Goal: Task Accomplishment & Management: Complete application form

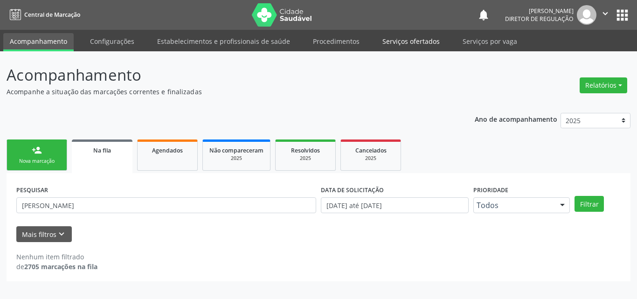
click at [418, 42] on link "Serviços ofertados" at bounding box center [411, 41] width 70 height 16
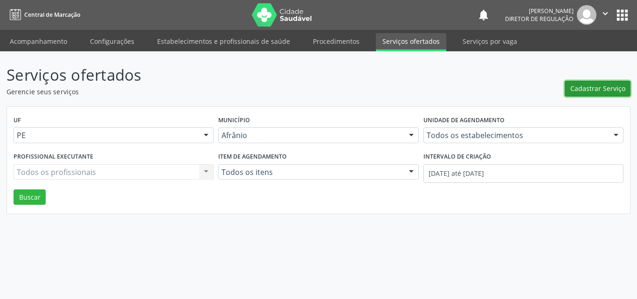
click at [598, 88] on span "Cadastrar Serviço" at bounding box center [598, 89] width 55 height 10
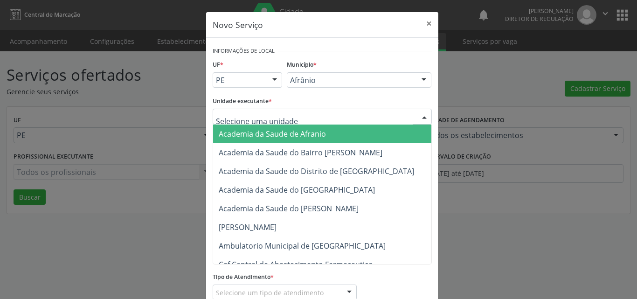
click at [319, 117] on div at bounding box center [322, 117] width 219 height 16
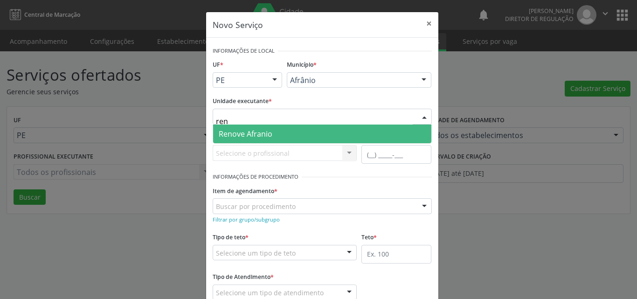
type input "reno"
click at [298, 136] on span "Renove Afranio" at bounding box center [322, 134] width 218 height 19
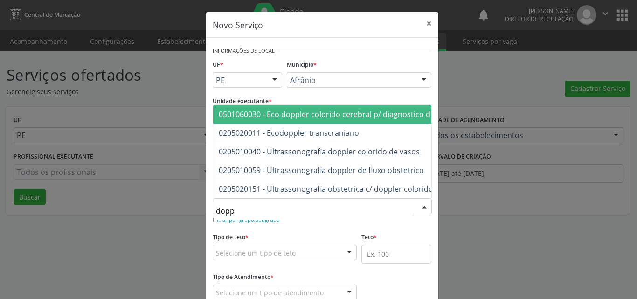
type input "doppl"
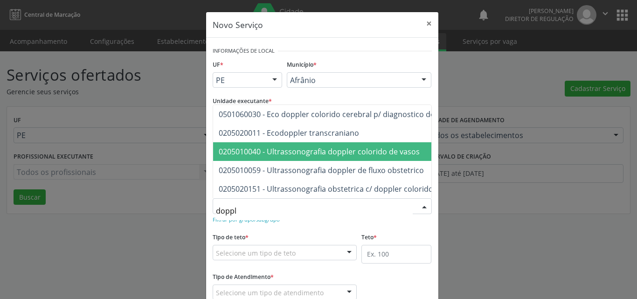
click at [304, 147] on span "0205010040 - Ultrassonografia doppler colorido de vasos" at bounding box center [319, 152] width 201 height 10
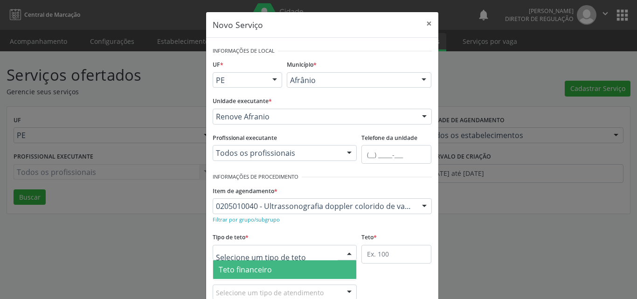
scroll to position [18, 0]
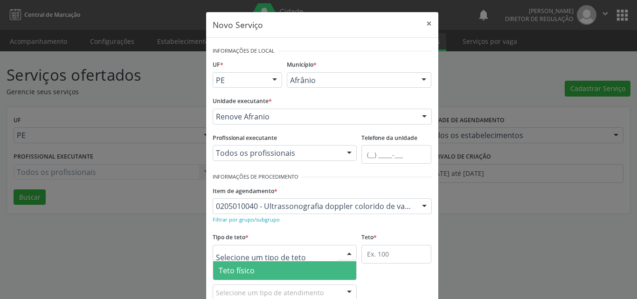
drag, startPoint x: 274, startPoint y: 267, endPoint x: 312, endPoint y: 267, distance: 37.3
click at [275, 267] on span "Teto físico" at bounding box center [285, 270] width 144 height 19
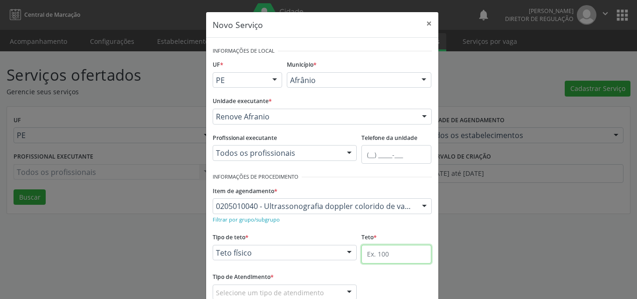
click at [398, 256] on input "text" at bounding box center [397, 254] width 70 height 19
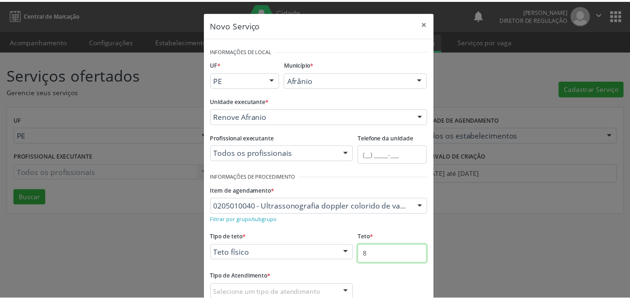
scroll to position [62, 0]
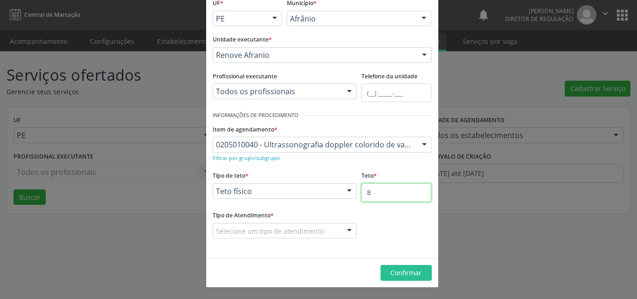
type input "8"
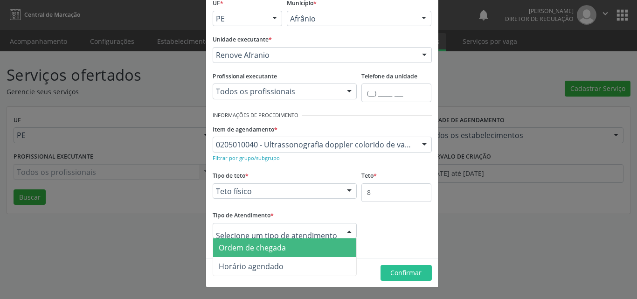
click at [321, 231] on div at bounding box center [285, 231] width 145 height 16
click at [301, 251] on span "Ordem de chegada" at bounding box center [285, 247] width 144 height 19
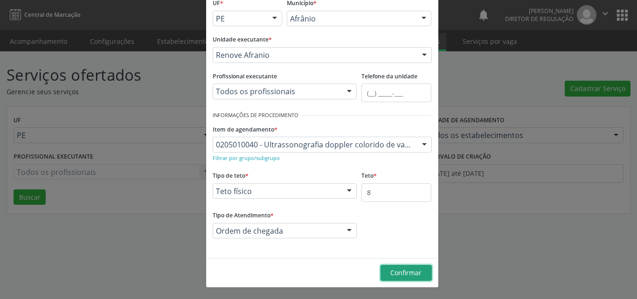
click at [395, 272] on span "Confirmar" at bounding box center [406, 272] width 31 height 9
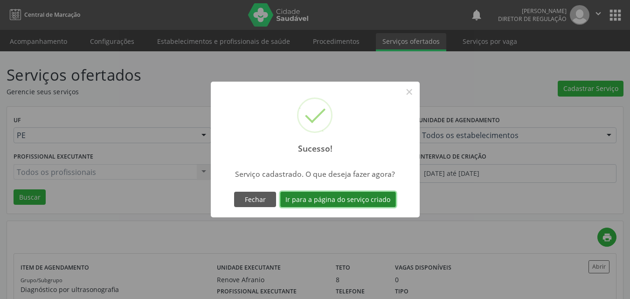
click at [351, 200] on button "Ir para a página do serviço criado" at bounding box center [338, 200] width 116 height 16
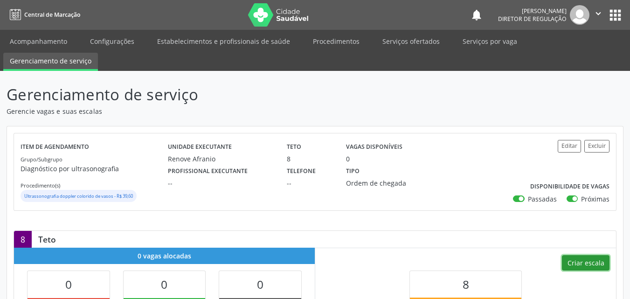
click at [585, 261] on button "Criar escala" at bounding box center [586, 263] width 48 height 16
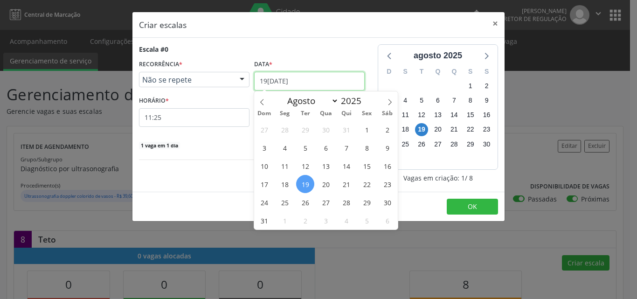
click at [309, 76] on input "19[DATE]" at bounding box center [309, 81] width 111 height 19
click at [387, 205] on span "30" at bounding box center [387, 202] width 18 height 18
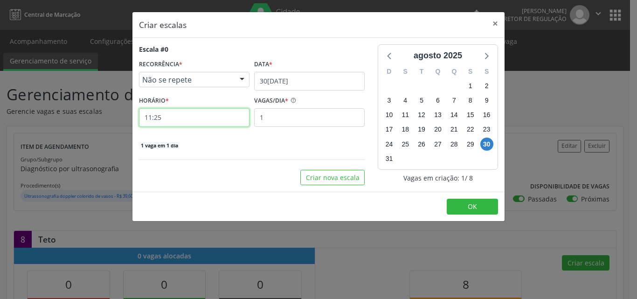
click at [199, 119] on input "11:25" at bounding box center [194, 117] width 111 height 19
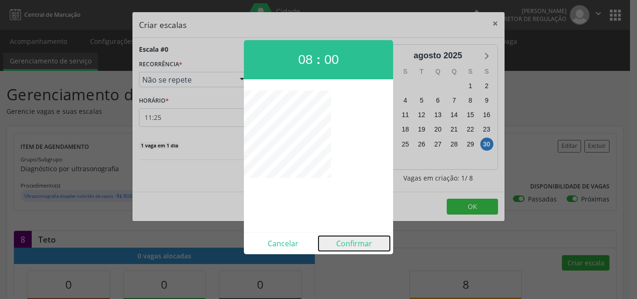
click at [356, 241] on button "Confirmar" at bounding box center [354, 243] width 71 height 15
type input "08:00"
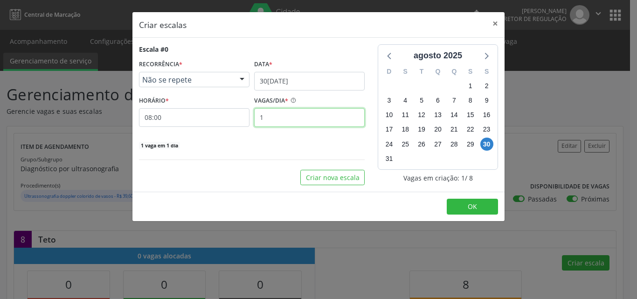
click at [297, 117] on input "1" at bounding box center [309, 117] width 111 height 19
type input "8"
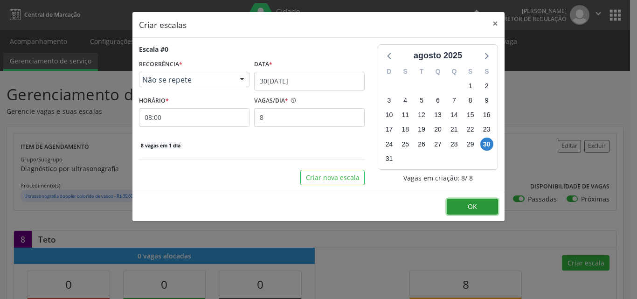
click at [479, 204] on button "OK" at bounding box center [472, 207] width 51 height 16
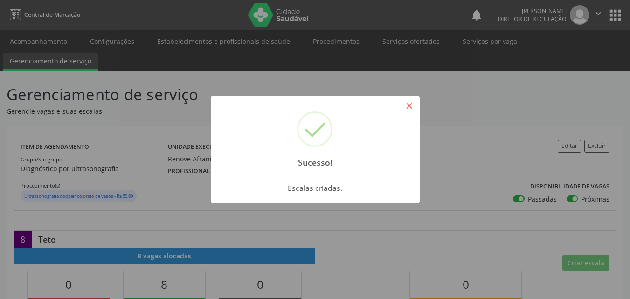
click at [412, 108] on button "×" at bounding box center [410, 106] width 16 height 16
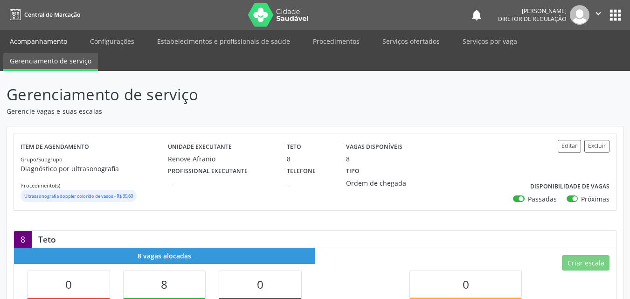
click at [63, 42] on link "Acompanhamento" at bounding box center [38, 41] width 70 height 16
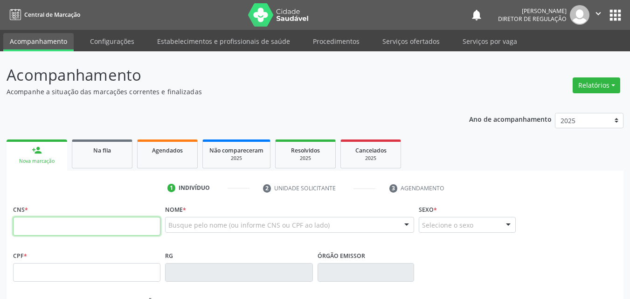
click at [126, 225] on input "text" at bounding box center [86, 226] width 147 height 19
type input "700 5091 1849 3459"
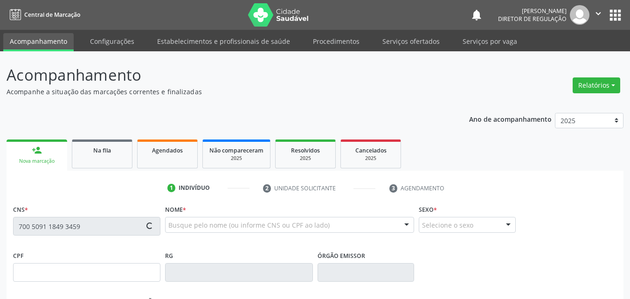
type input "[DATE]"
type input "[PHONE_NUMBER]"
type input "S/N"
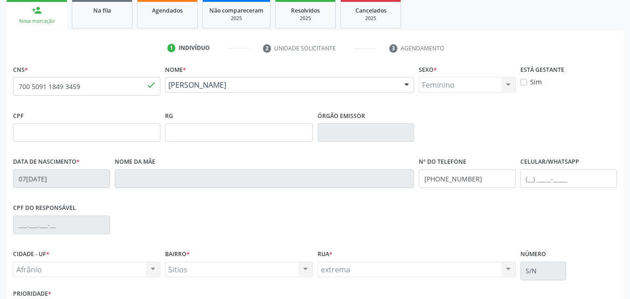
scroll to position [207, 0]
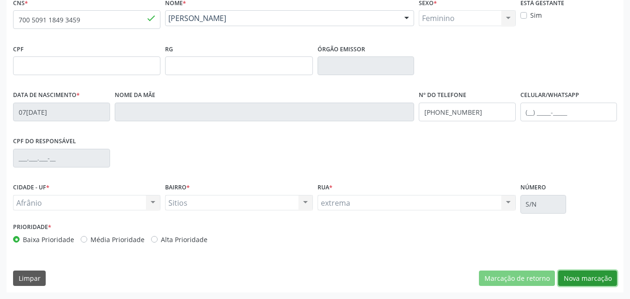
click at [594, 277] on button "Nova marcação" at bounding box center [588, 279] width 59 height 16
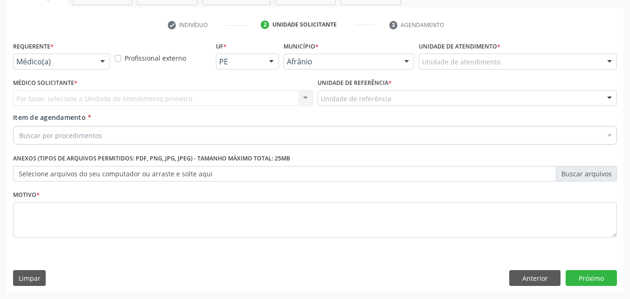
scroll to position [163, 0]
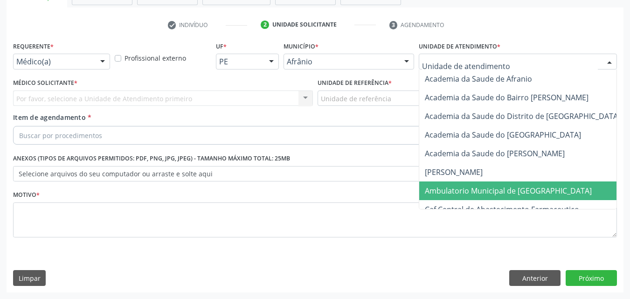
click at [477, 193] on span "Ambulatorio Municipal de [GEOGRAPHIC_DATA]" at bounding box center [508, 191] width 167 height 10
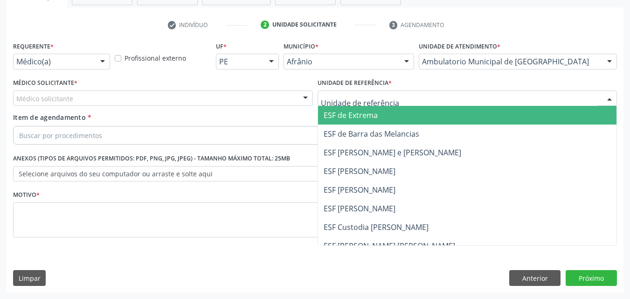
drag, startPoint x: 391, startPoint y: 98, endPoint x: 396, endPoint y: 90, distance: 9.2
click at [398, 96] on div at bounding box center [468, 99] width 300 height 16
click at [373, 114] on span "ESF de Extrema" at bounding box center [351, 115] width 54 height 10
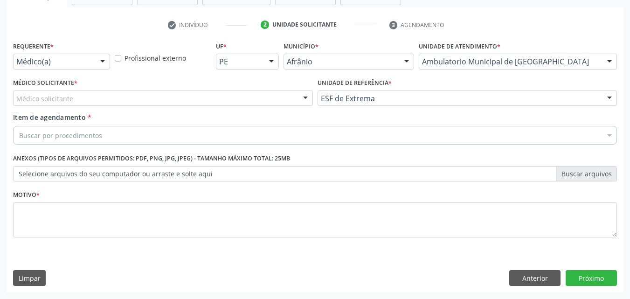
click at [154, 136] on div "Buscar por procedimentos" at bounding box center [315, 135] width 604 height 19
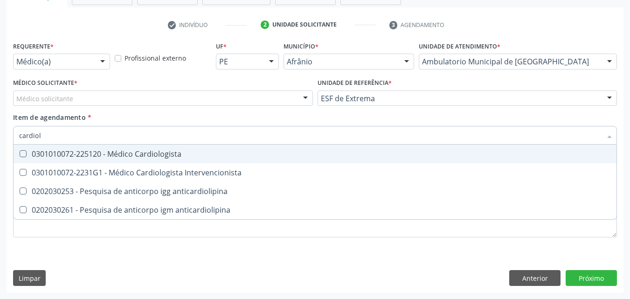
type input "cardiolo"
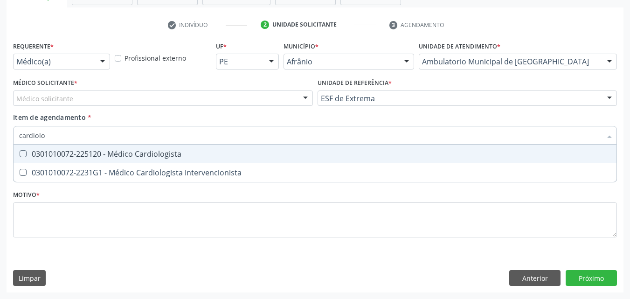
click at [139, 152] on div "0301010072-225120 - Médico Cardiologista" at bounding box center [315, 153] width 592 height 7
checkbox Cardiologista "true"
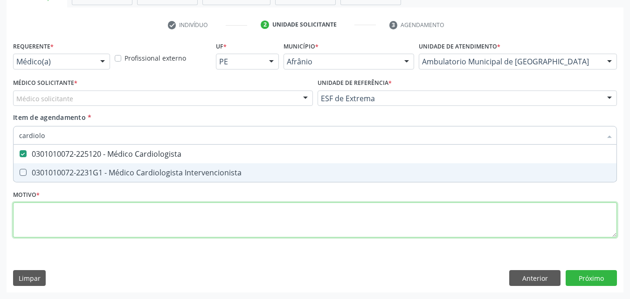
click at [134, 220] on div "Requerente * Médico(a) Médico(a) Enfermeiro(a) Paciente Nenhum resultado encont…" at bounding box center [315, 144] width 604 height 211
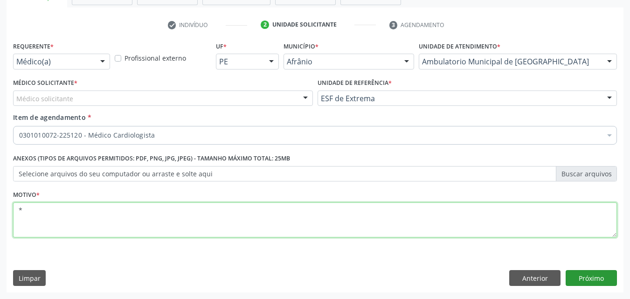
type textarea "*"
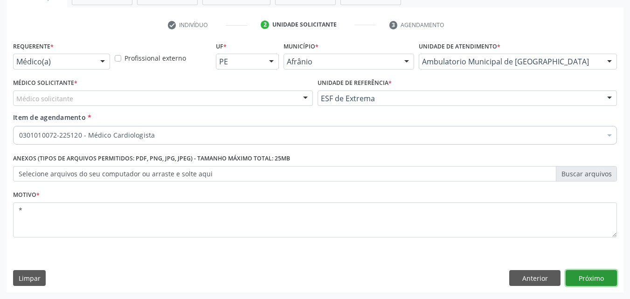
click at [583, 277] on button "Próximo" at bounding box center [591, 278] width 51 height 16
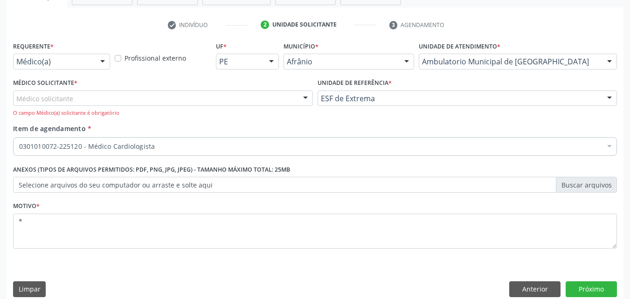
click at [171, 96] on div "Médico solicitante" at bounding box center [163, 99] width 300 height 16
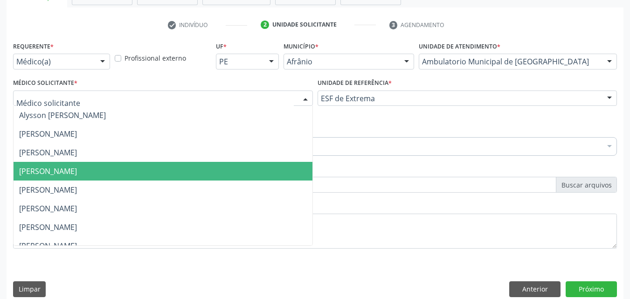
click at [131, 175] on span "[PERSON_NAME]" at bounding box center [163, 171] width 299 height 19
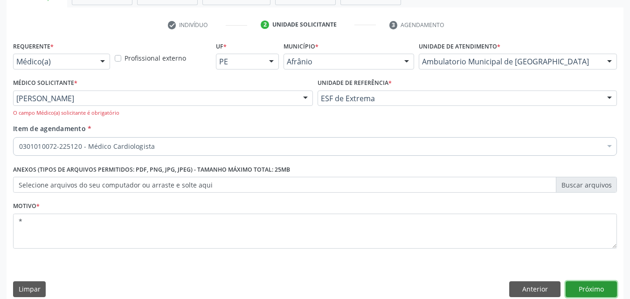
click at [598, 288] on button "Próximo" at bounding box center [591, 289] width 51 height 16
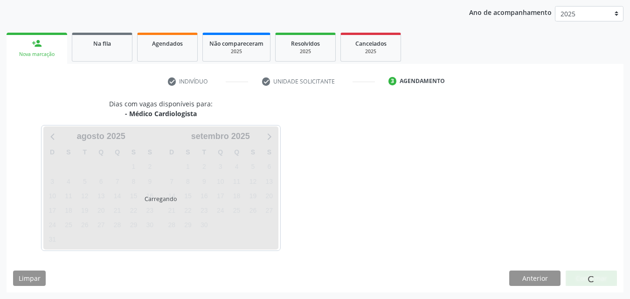
scroll to position [107, 0]
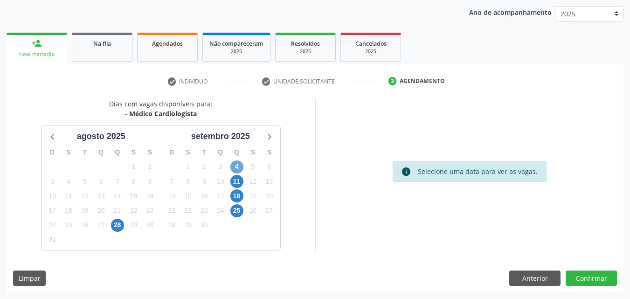
click at [236, 164] on span "4" at bounding box center [237, 167] width 13 height 13
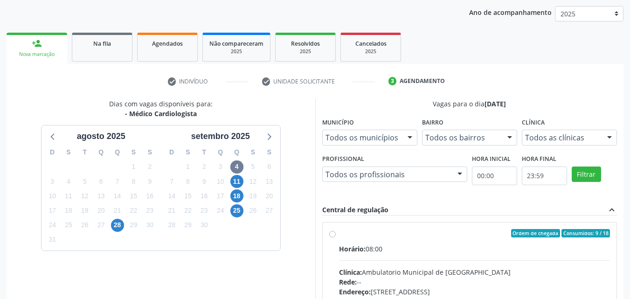
click at [417, 236] on div "Ordem de chegada Consumidos: 9 / 18" at bounding box center [475, 233] width 272 height 8
click at [336, 236] on input "Ordem de chegada Consumidos: 9 / 18 Horário: 08:00 Clínica: Ambulatorio Municip…" at bounding box center [332, 233] width 7 height 8
radio input "true"
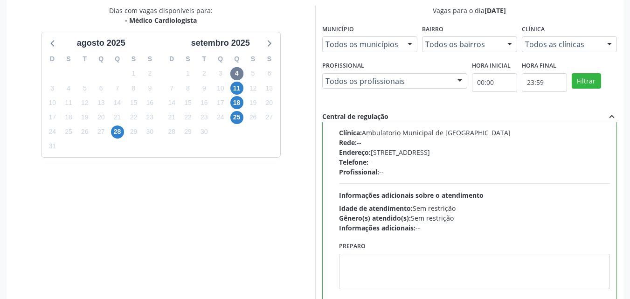
scroll to position [259, 0]
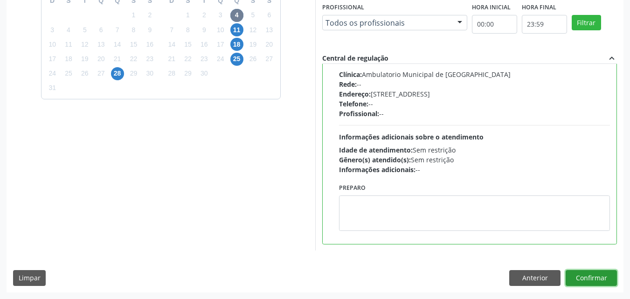
click at [598, 280] on button "Confirmar" at bounding box center [591, 278] width 51 height 16
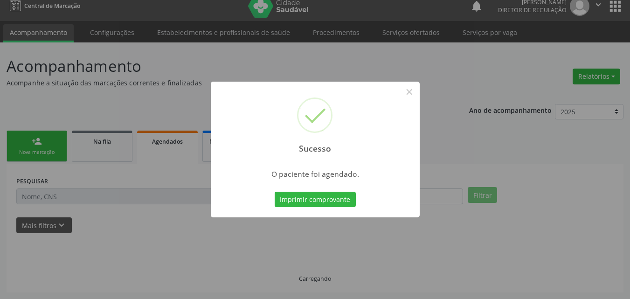
scroll to position [9, 0]
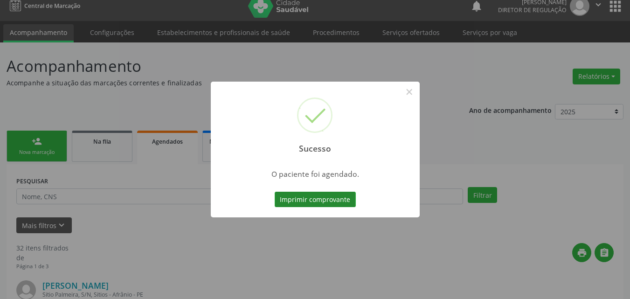
click at [342, 197] on button "Imprimir comprovante" at bounding box center [315, 200] width 81 height 16
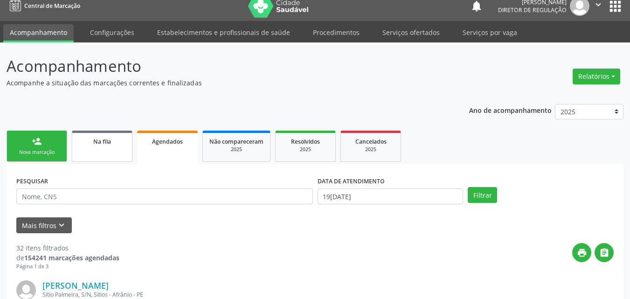
click at [109, 140] on span "Na fila" at bounding box center [102, 142] width 18 height 8
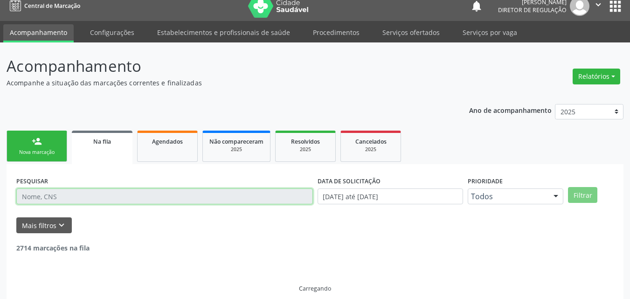
click at [101, 191] on input "text" at bounding box center [164, 197] width 297 height 16
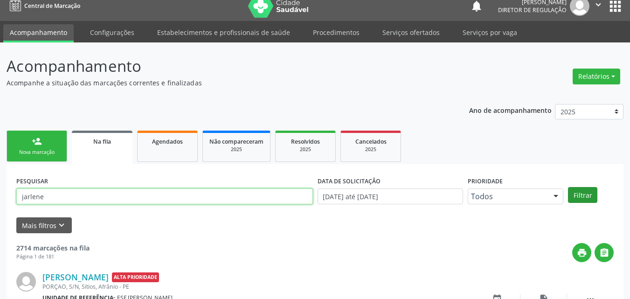
type input "jarlene"
click at [582, 195] on button "Filtrar" at bounding box center [582, 195] width 29 height 16
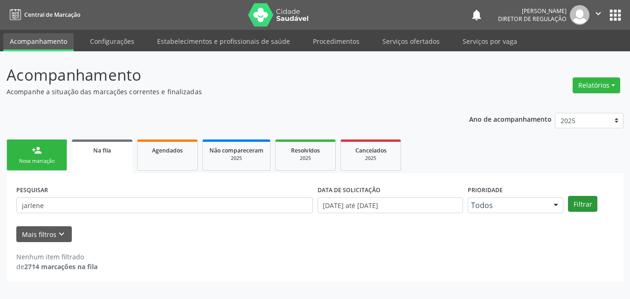
scroll to position [0, 0]
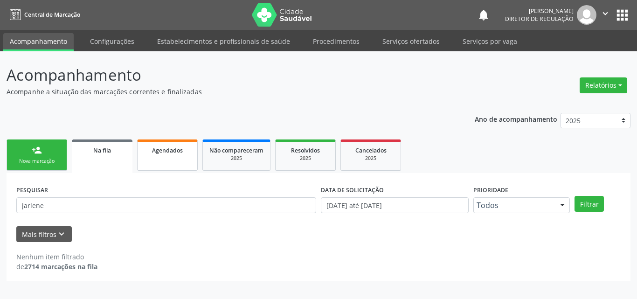
click at [168, 151] on span "Agendados" at bounding box center [167, 151] width 31 height 8
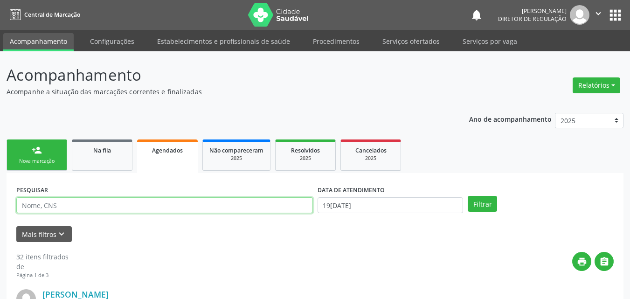
click at [140, 206] on input "text" at bounding box center [164, 205] width 297 height 16
type input "jarlene"
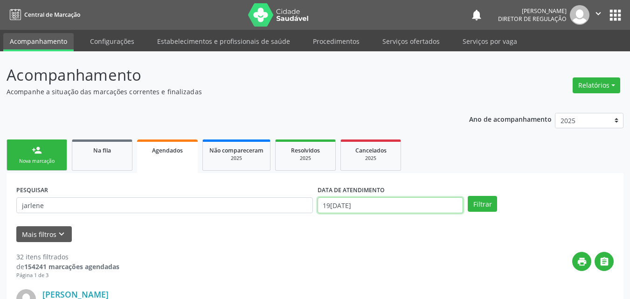
click at [345, 206] on input "19[DATE]" at bounding box center [391, 205] width 146 height 16
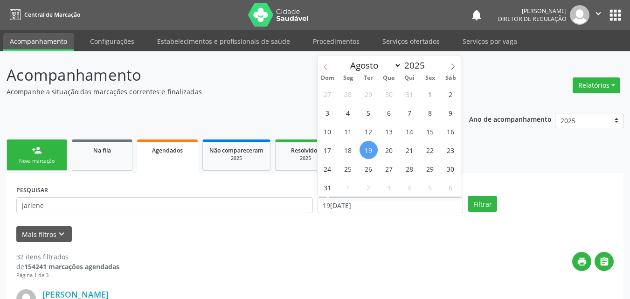
click at [329, 65] on span at bounding box center [326, 64] width 16 height 16
click at [331, 65] on span at bounding box center [326, 64] width 16 height 16
drag, startPoint x: 331, startPoint y: 64, endPoint x: 326, endPoint y: 58, distance: 8.6
click at [327, 59] on span at bounding box center [326, 64] width 16 height 16
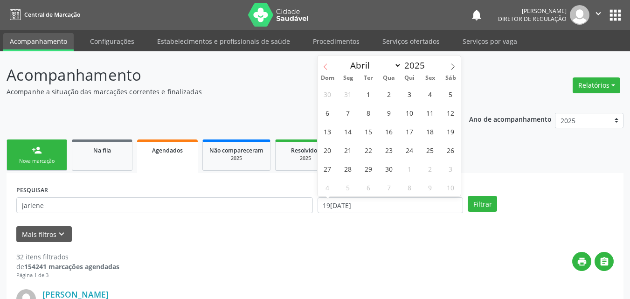
drag, startPoint x: 326, startPoint y: 58, endPoint x: 329, endPoint y: 63, distance: 6.3
click at [328, 60] on span at bounding box center [326, 64] width 16 height 16
click at [328, 67] on icon at bounding box center [325, 66] width 7 height 7
select select "0"
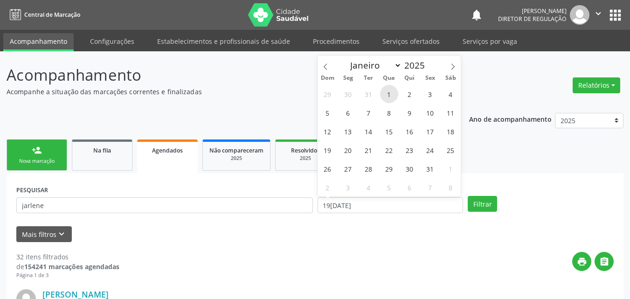
click at [390, 94] on span "1" at bounding box center [389, 94] width 18 height 18
type input "01[DATE]"
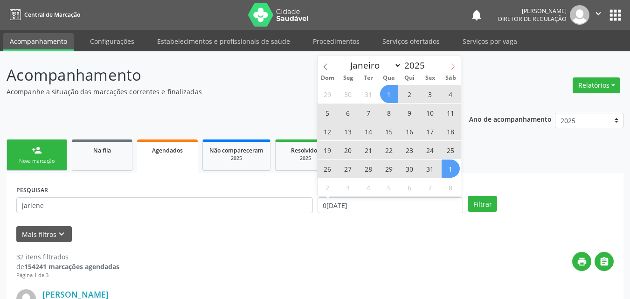
click at [453, 67] on icon at bounding box center [453, 66] width 7 height 7
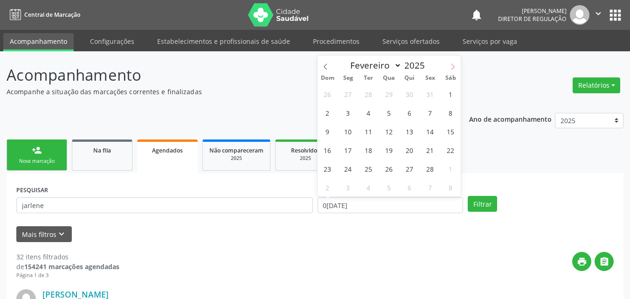
click at [453, 67] on icon at bounding box center [453, 66] width 7 height 7
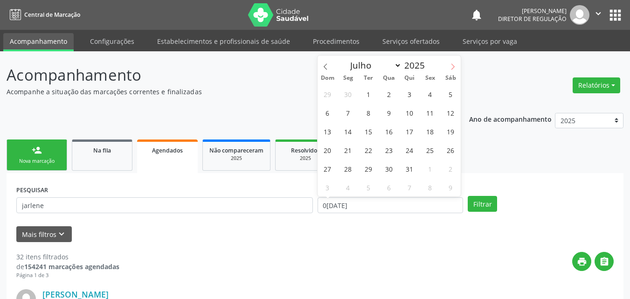
click at [453, 67] on icon at bounding box center [453, 66] width 7 height 7
select select "7"
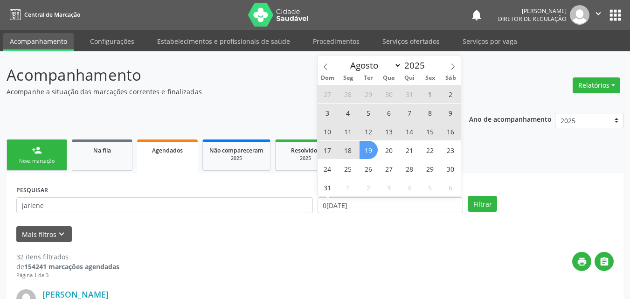
click at [373, 147] on span "19" at bounding box center [369, 150] width 18 height 18
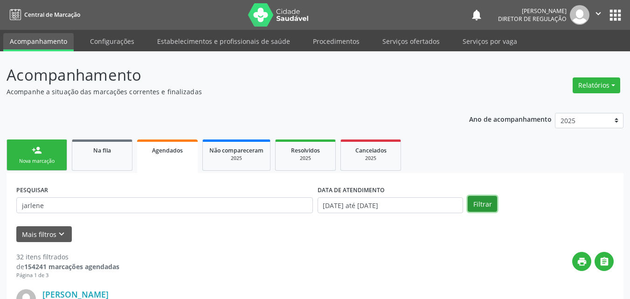
click at [482, 203] on button "Filtrar" at bounding box center [482, 204] width 29 height 16
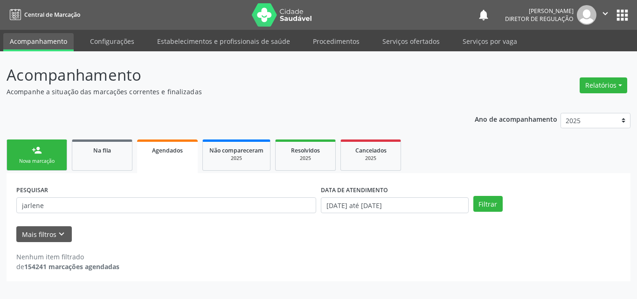
click at [47, 158] on div "Nova marcação" at bounding box center [37, 161] width 47 height 7
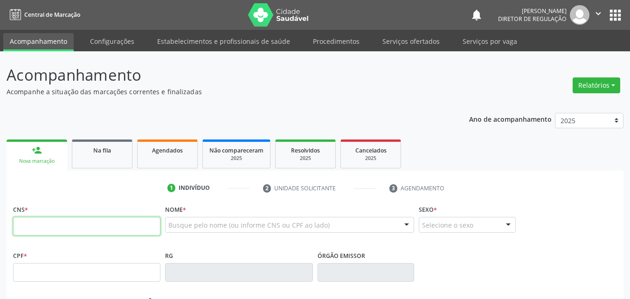
click at [86, 224] on input "text" at bounding box center [86, 226] width 147 height 19
click at [189, 111] on div "Ano de acompanhamento 2025 2024 2023 2022 2021 2020 2019 2018 person_add Nova m…" at bounding box center [315, 302] width 617 height 393
click at [102, 148] on span "Na fila" at bounding box center [102, 151] width 18 height 8
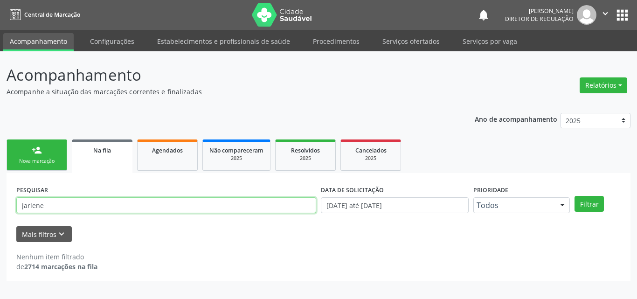
click at [99, 204] on input "jarlene" at bounding box center [166, 205] width 300 height 16
click at [42, 205] on input "jarlene708403793128063" at bounding box center [166, 205] width 300 height 16
type input "708403793128063"
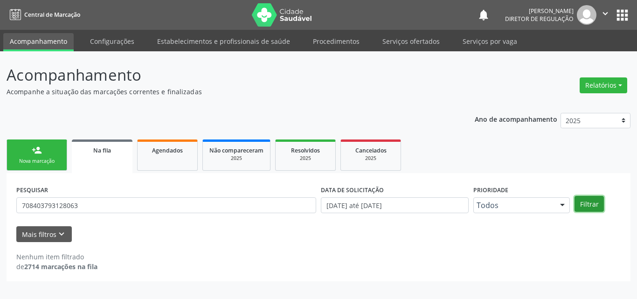
click at [590, 202] on button "Filtrar" at bounding box center [589, 204] width 29 height 16
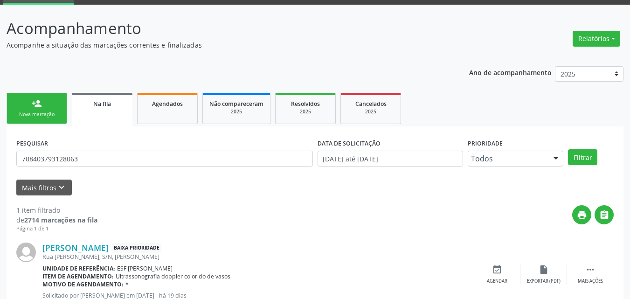
scroll to position [80, 0]
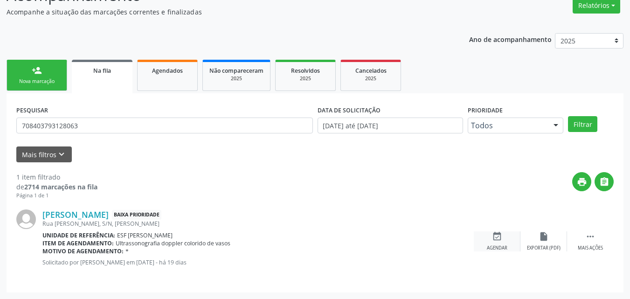
click at [498, 237] on icon "event_available" at bounding box center [497, 236] width 10 height 10
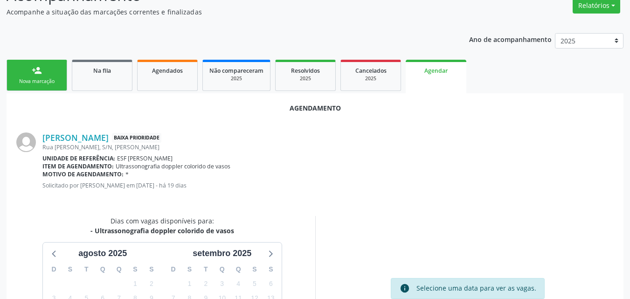
scroll to position [187, 0]
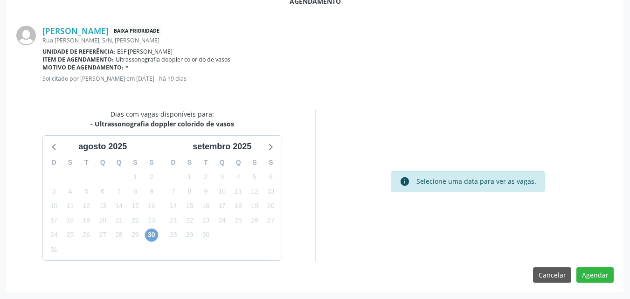
click at [151, 235] on span "30" at bounding box center [151, 235] width 13 height 13
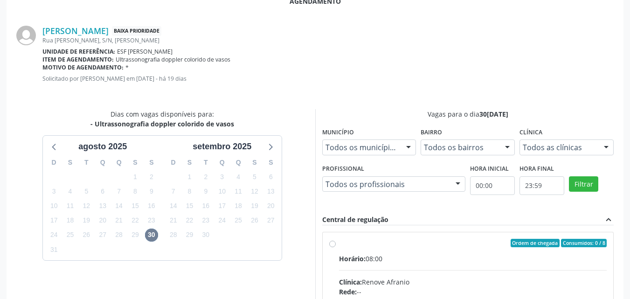
radio input "true"
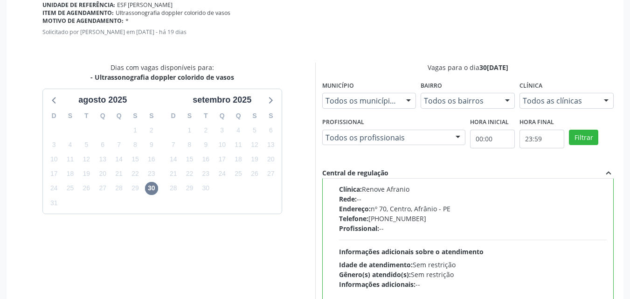
scroll to position [338, 0]
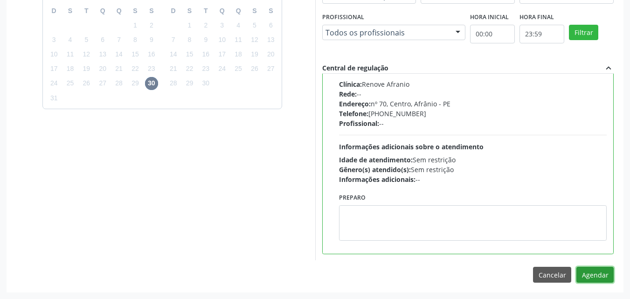
click at [594, 273] on button "Agendar" at bounding box center [595, 275] width 37 height 16
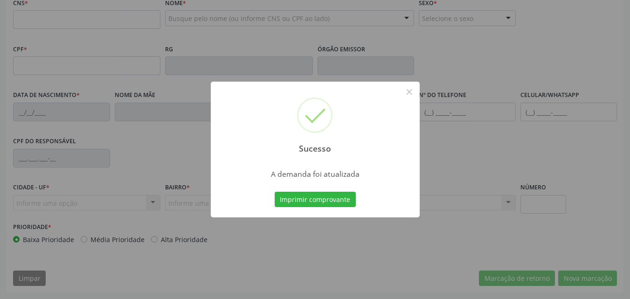
scroll to position [207, 0]
click at [328, 199] on button "Imprimir comprovante" at bounding box center [315, 200] width 81 height 16
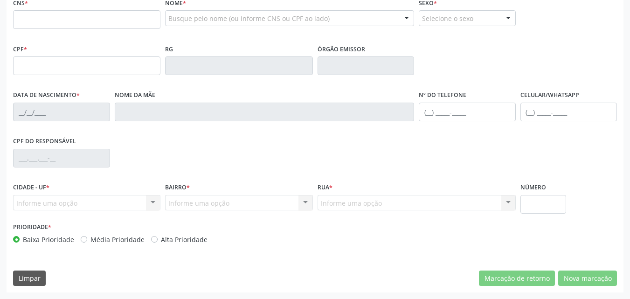
scroll to position [0, 0]
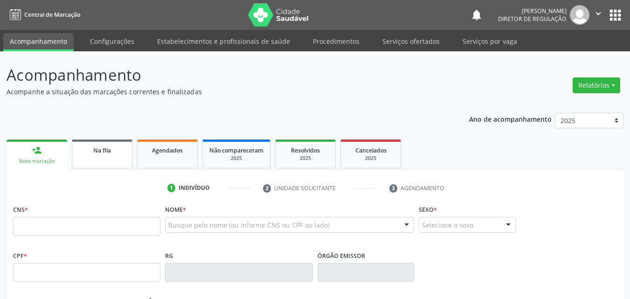
click at [119, 161] on link "Na fila" at bounding box center [102, 154] width 61 height 29
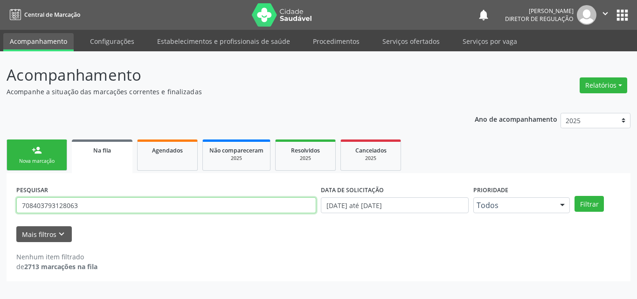
drag, startPoint x: 86, startPoint y: 206, endPoint x: 0, endPoint y: 199, distance: 86.1
click at [0, 199] on div "Acompanhamento Acompanhe a situação das marcações correntes e finalizadas Relat…" at bounding box center [318, 175] width 637 height 248
type input "702602247672146"
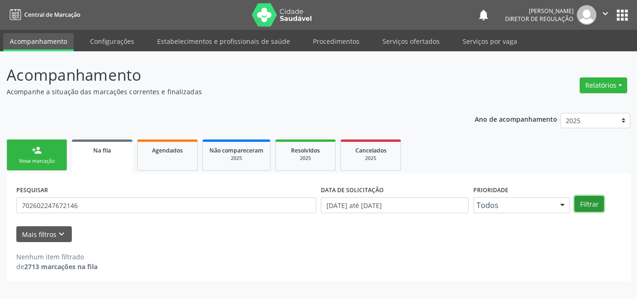
click at [594, 203] on button "Filtrar" at bounding box center [589, 204] width 29 height 16
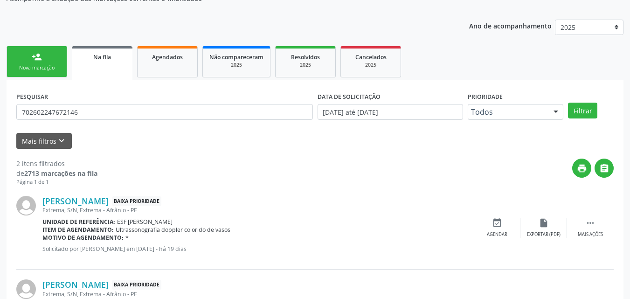
scroll to position [140, 0]
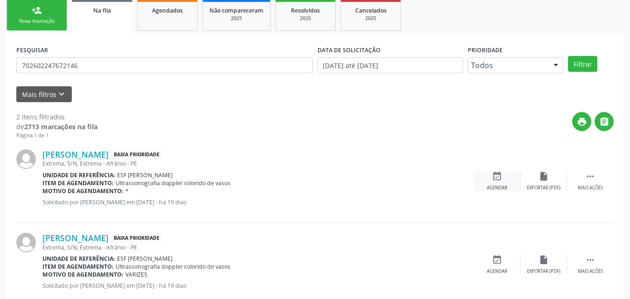
click at [497, 175] on icon "event_available" at bounding box center [497, 176] width 10 height 10
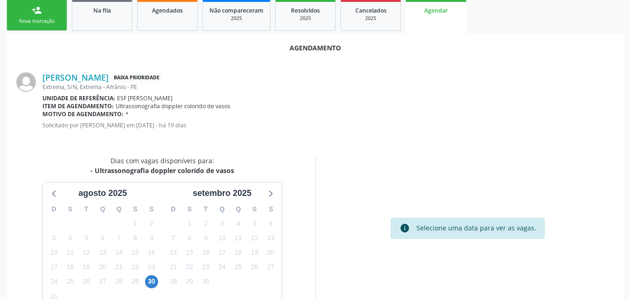
scroll to position [187, 0]
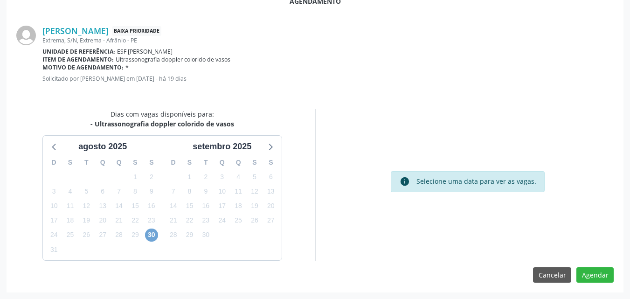
click at [153, 235] on span "30" at bounding box center [151, 235] width 13 height 13
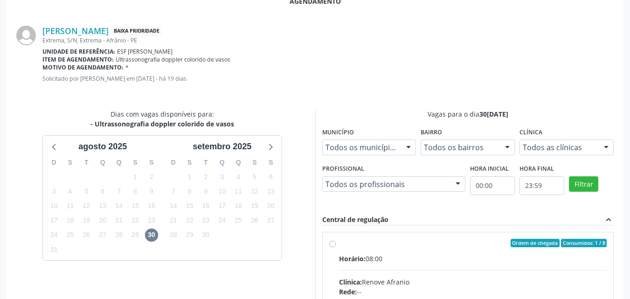
click at [352, 243] on div "Ordem de chegada Consumidos: 1 / 8" at bounding box center [473, 243] width 268 height 8
click at [336, 243] on input "Ordem de chegada Consumidos: 1 / 8 Horário: 08:00 Clínica: Renove Afranio Rede:…" at bounding box center [332, 243] width 7 height 8
radio input "true"
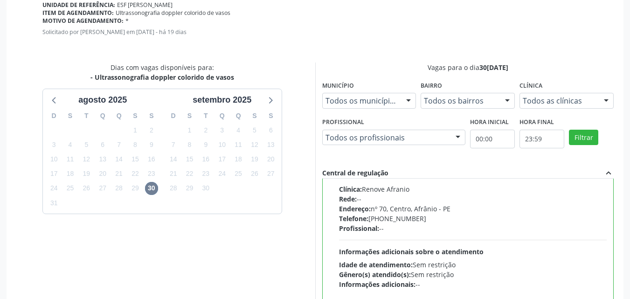
scroll to position [338, 0]
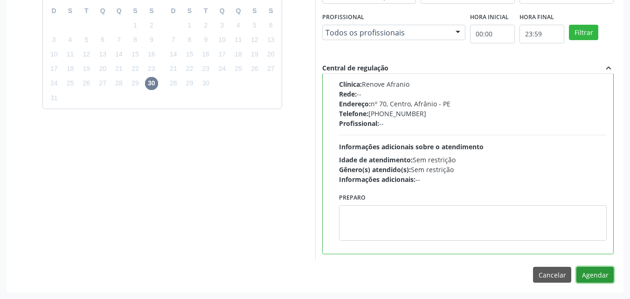
click at [591, 274] on button "Agendar" at bounding box center [595, 275] width 37 height 16
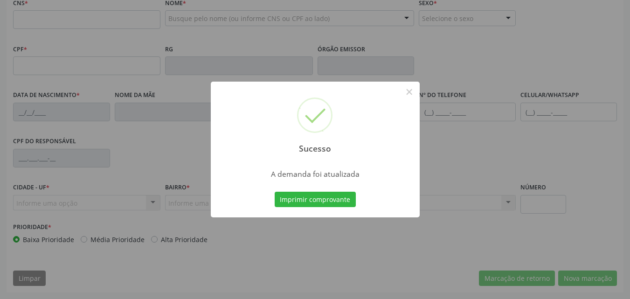
scroll to position [207, 0]
click at [324, 204] on button "Imprimir comprovante" at bounding box center [315, 200] width 81 height 16
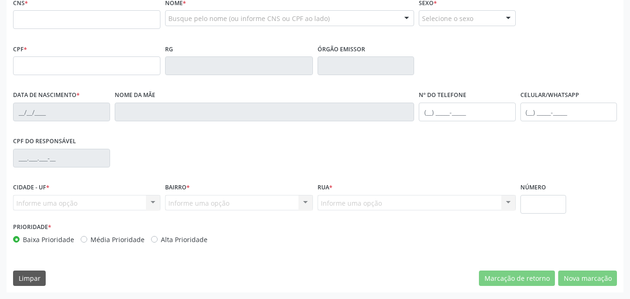
scroll to position [20, 0]
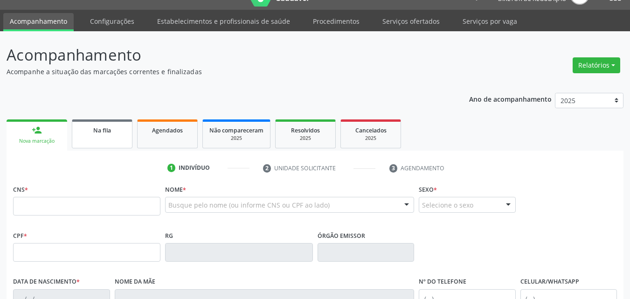
click at [116, 138] on link "Na fila" at bounding box center [102, 133] width 61 height 29
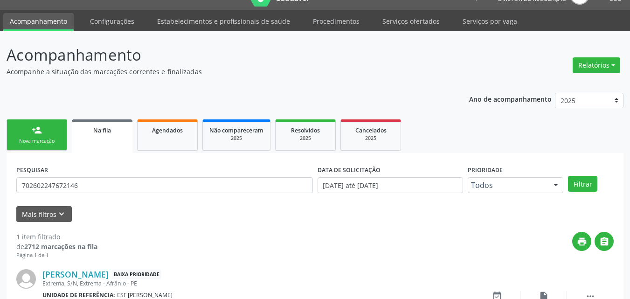
scroll to position [80, 0]
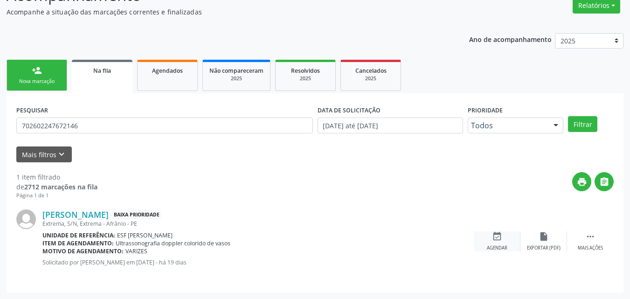
click at [497, 238] on icon "event_available" at bounding box center [497, 236] width 10 height 10
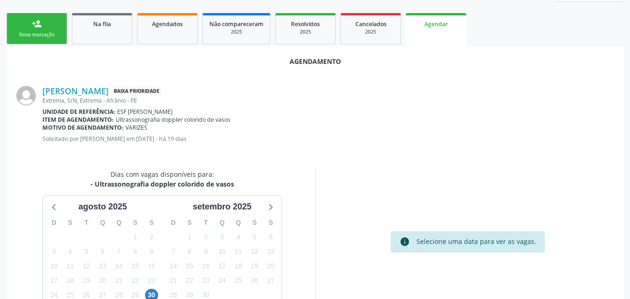
scroll to position [187, 0]
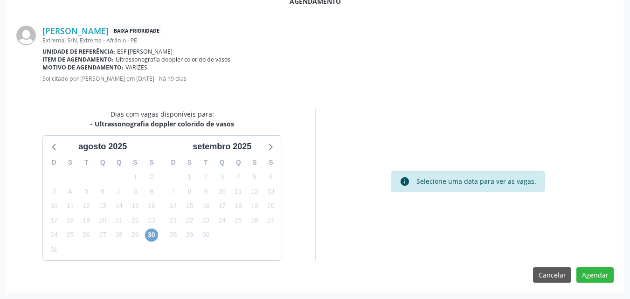
click at [155, 235] on span "30" at bounding box center [151, 235] width 13 height 13
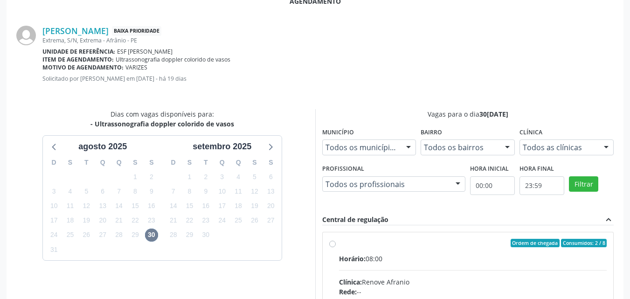
radio input "true"
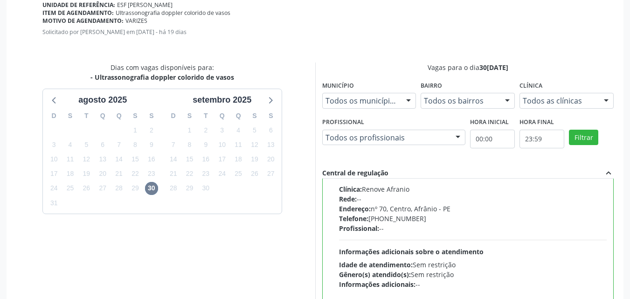
scroll to position [338, 0]
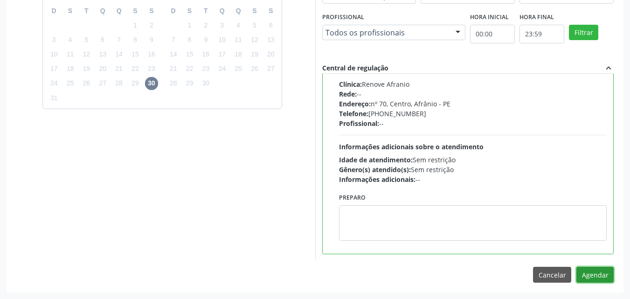
click at [599, 274] on button "Agendar" at bounding box center [595, 275] width 37 height 16
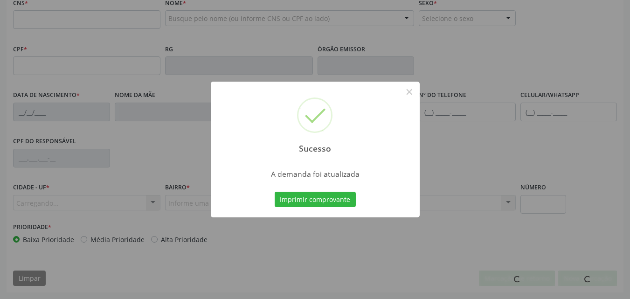
scroll to position [207, 0]
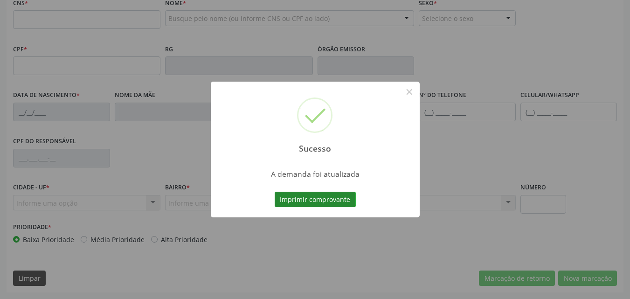
click at [325, 197] on button "Imprimir comprovante" at bounding box center [315, 200] width 81 height 16
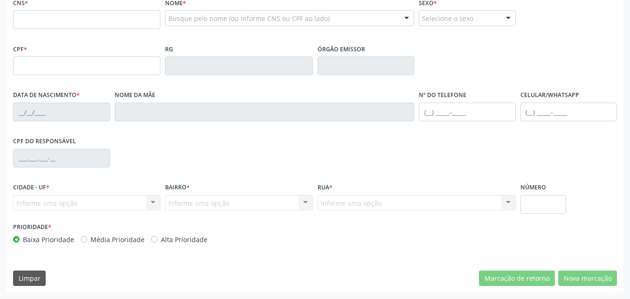
scroll to position [20, 0]
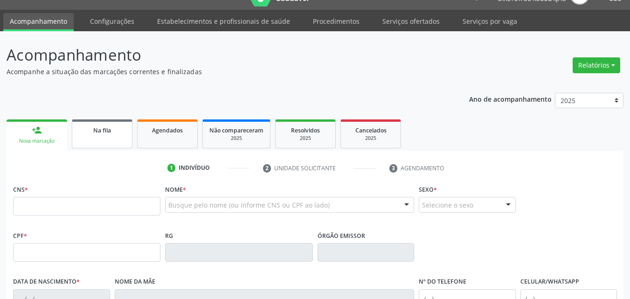
click at [106, 131] on span "Na fila" at bounding box center [102, 130] width 18 height 8
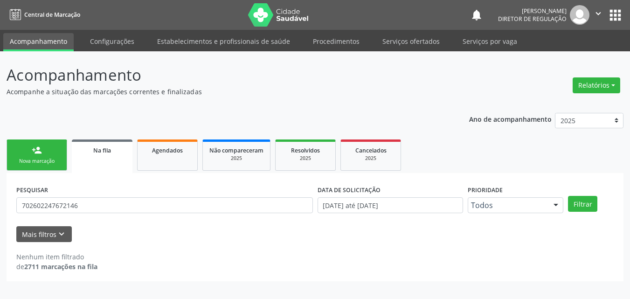
scroll to position [0, 0]
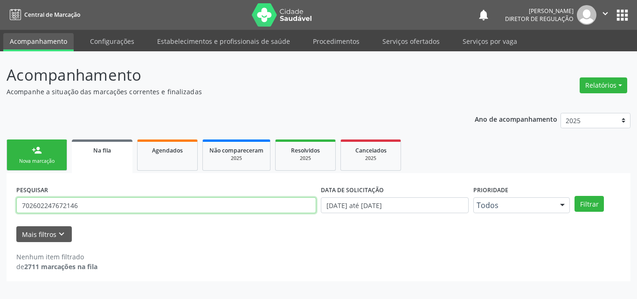
drag, startPoint x: 93, startPoint y: 203, endPoint x: 0, endPoint y: 190, distance: 93.8
click at [0, 190] on div "Acompanhamento Acompanhe a situação das marcações correntes e finalizadas Relat…" at bounding box center [318, 175] width 637 height 248
type input "708606045337888"
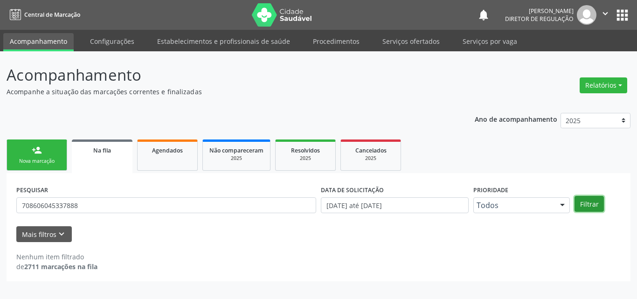
click at [594, 204] on button "Filtrar" at bounding box center [589, 204] width 29 height 16
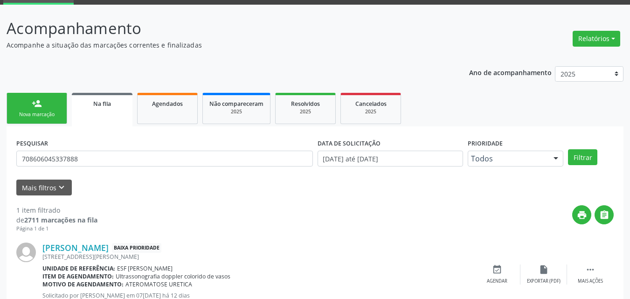
scroll to position [80, 0]
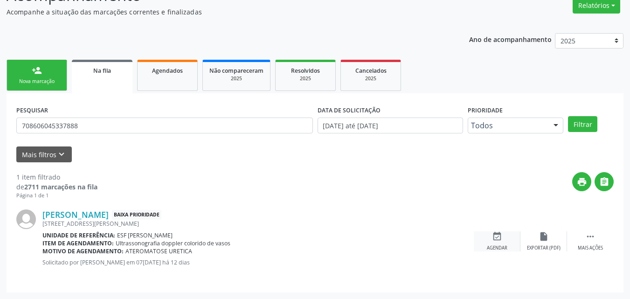
click at [497, 235] on icon "event_available" at bounding box center [497, 236] width 10 height 10
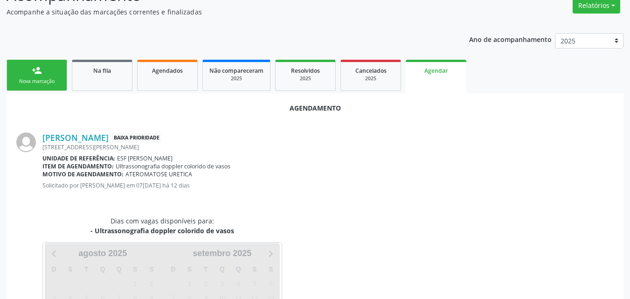
scroll to position [173, 0]
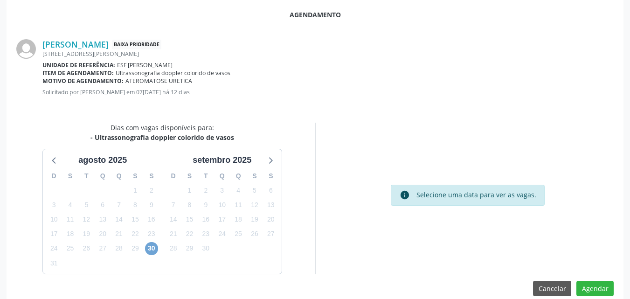
click at [150, 249] on span "30" at bounding box center [151, 248] width 13 height 13
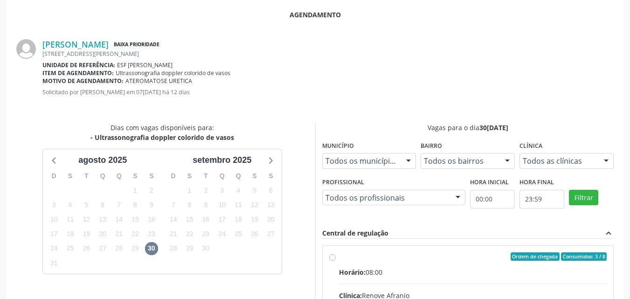
radio input "true"
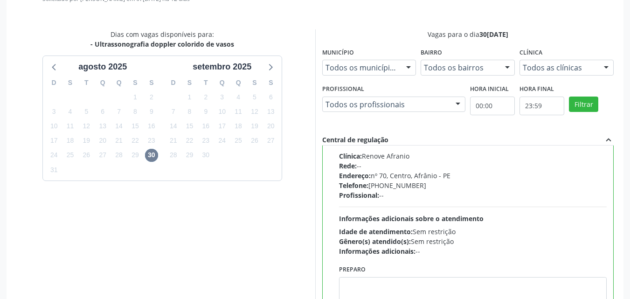
scroll to position [338, 0]
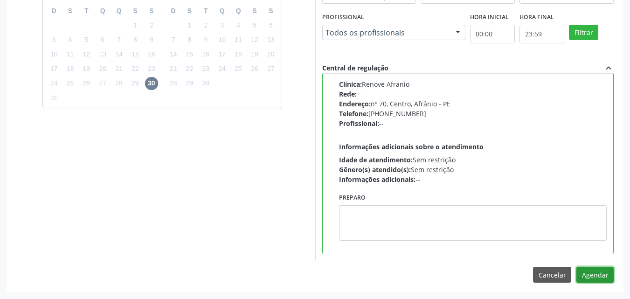
click at [594, 273] on button "Agendar" at bounding box center [595, 275] width 37 height 16
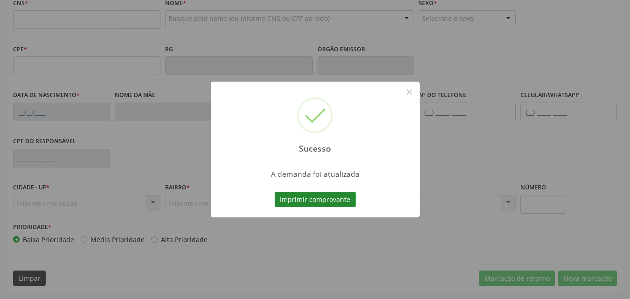
click at [333, 200] on button "Imprimir comprovante" at bounding box center [315, 200] width 81 height 16
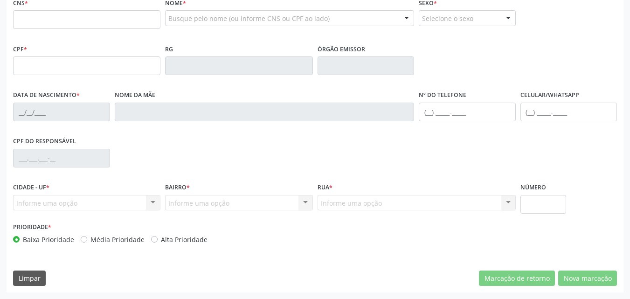
scroll to position [113, 0]
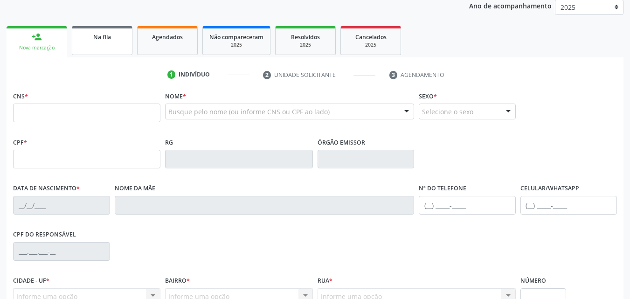
click at [103, 46] on link "Na fila" at bounding box center [102, 40] width 61 height 29
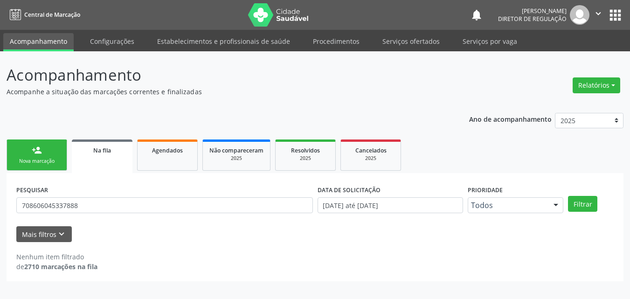
scroll to position [0, 0]
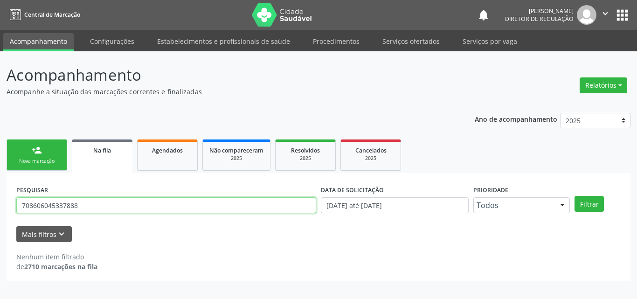
drag, startPoint x: 82, startPoint y: 208, endPoint x: 5, endPoint y: 206, distance: 76.6
click at [0, 210] on div "Acompanhamento Acompanhe a situação das marcações correntes e finalizadas Relat…" at bounding box center [318, 175] width 637 height 248
type input "700503588607951"
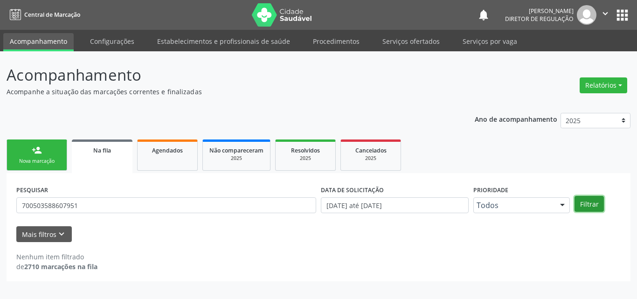
click at [587, 202] on button "Filtrar" at bounding box center [589, 204] width 29 height 16
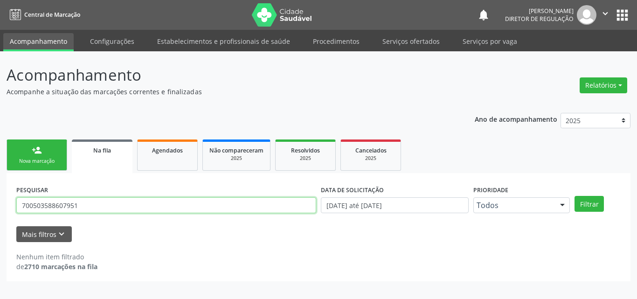
drag, startPoint x: 84, startPoint y: 204, endPoint x: 0, endPoint y: 206, distance: 84.5
click at [0, 206] on div "Acompanhamento Acompanhe a situação das marcações correntes e finalizadas Relat…" at bounding box center [318, 175] width 637 height 248
type input "d"
type input "rosilene"
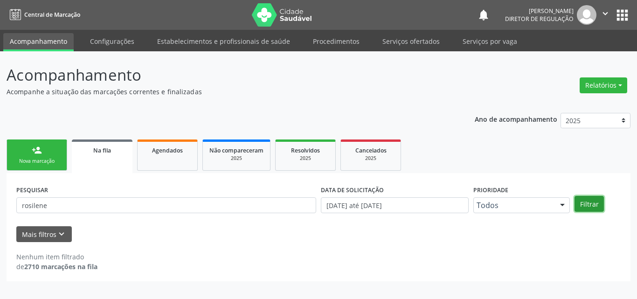
click at [592, 204] on button "Filtrar" at bounding box center [589, 204] width 29 height 16
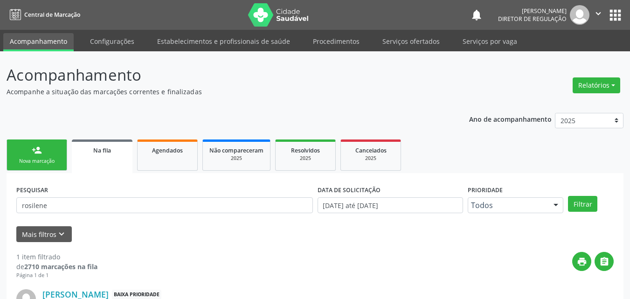
scroll to position [80, 0]
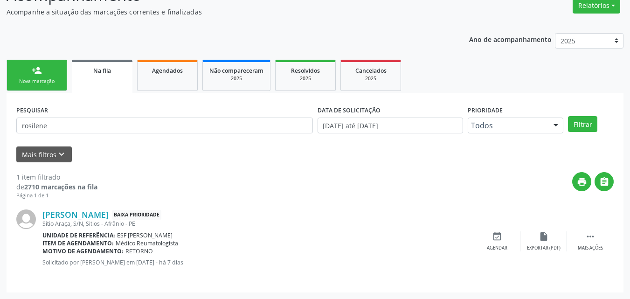
click at [47, 79] on div "Nova marcação" at bounding box center [37, 81] width 47 height 7
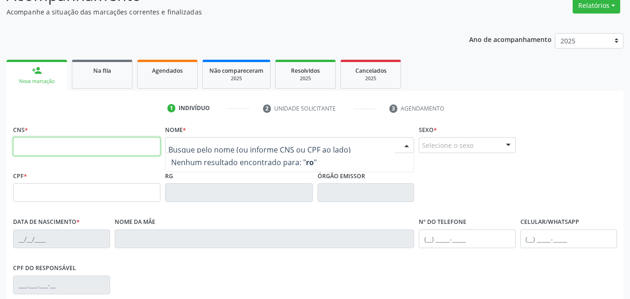
click at [154, 150] on input "text" at bounding box center [86, 146] width 147 height 19
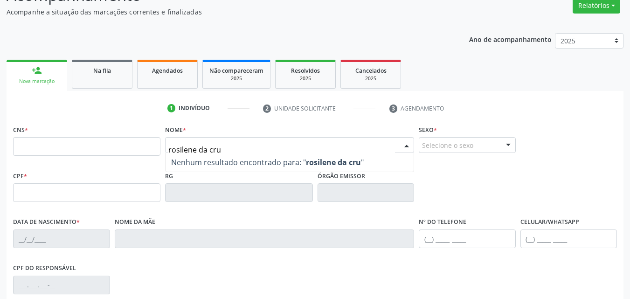
type input "rosilene da cruz"
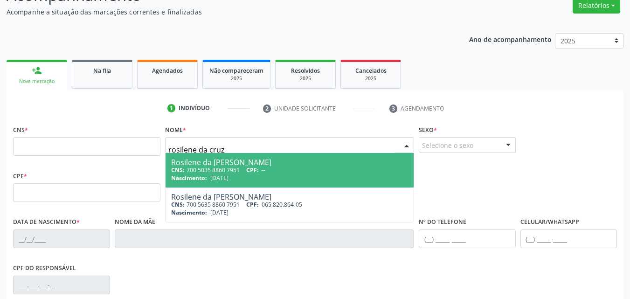
click at [245, 163] on div "Rosilene da [PERSON_NAME]" at bounding box center [289, 162] width 237 height 7
type input "700 5035 8860 7951"
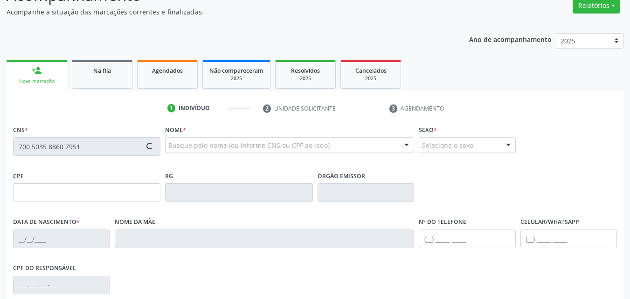
type input "[DATE]"
type input "[PERSON_NAME]"
type input "[PHONE_NUMBER]"
type input "S/N"
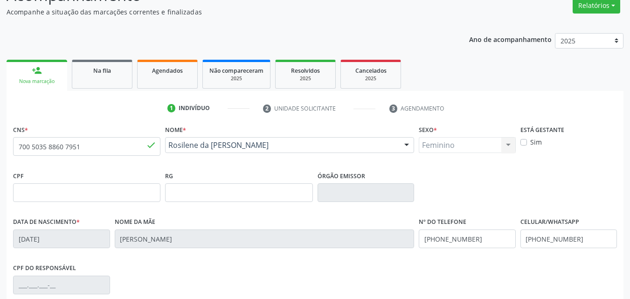
scroll to position [207, 0]
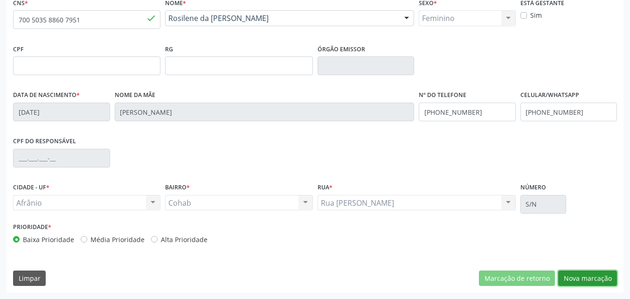
click at [589, 278] on button "Nova marcação" at bounding box center [588, 279] width 59 height 16
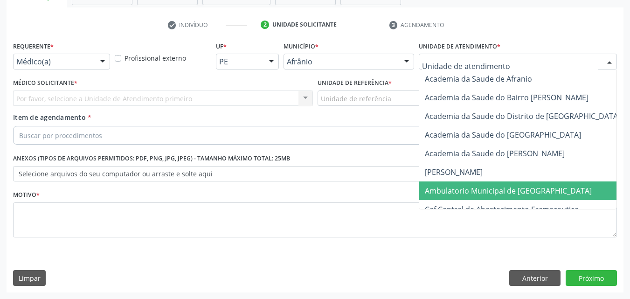
click at [452, 187] on span "Ambulatorio Municipal de [GEOGRAPHIC_DATA]" at bounding box center [508, 191] width 167 height 10
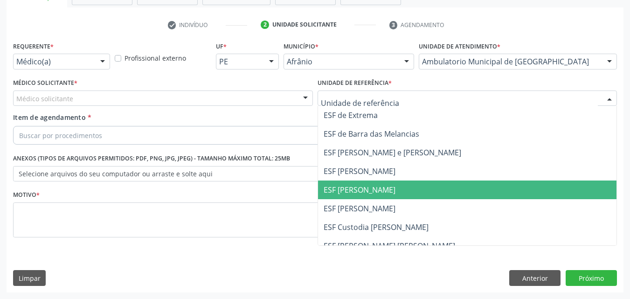
click at [356, 193] on span "ESF [PERSON_NAME]" at bounding box center [360, 190] width 72 height 10
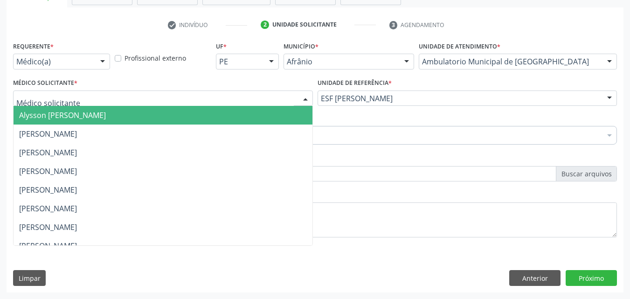
click at [175, 97] on div at bounding box center [163, 99] width 300 height 16
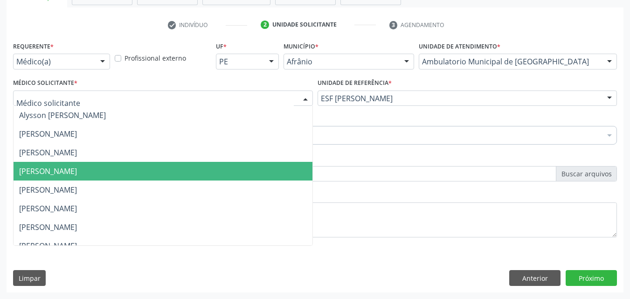
click at [153, 172] on span "[PERSON_NAME]" at bounding box center [163, 171] width 299 height 19
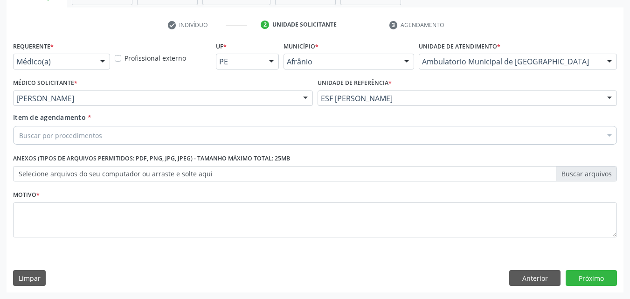
click at [137, 136] on div "Buscar por procedimentos" at bounding box center [315, 135] width 604 height 19
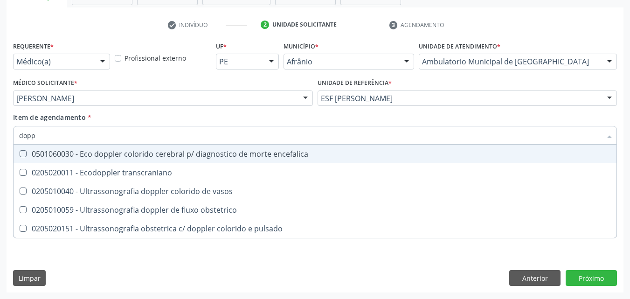
type input "doppl"
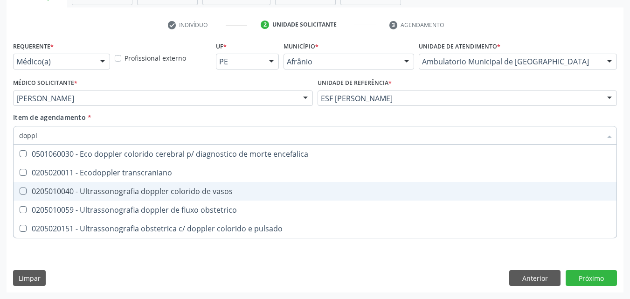
click at [220, 190] on div "0205010040 - Ultrassonografia doppler colorido de vasos" at bounding box center [315, 191] width 592 height 7
checkbox vasos "true"
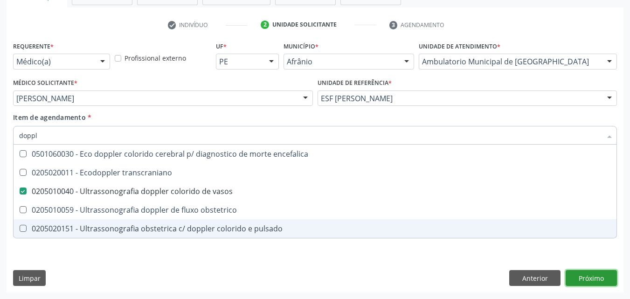
click at [598, 278] on div "Requerente * Médico(a) Médico(a) Enfermeiro(a) Paciente Nenhum resultado encont…" at bounding box center [315, 165] width 617 height 253
checkbox transcraniano "true"
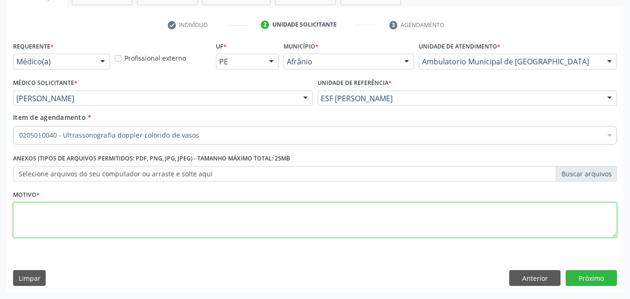
click at [224, 222] on textarea at bounding box center [315, 220] width 604 height 35
type textarea "*"
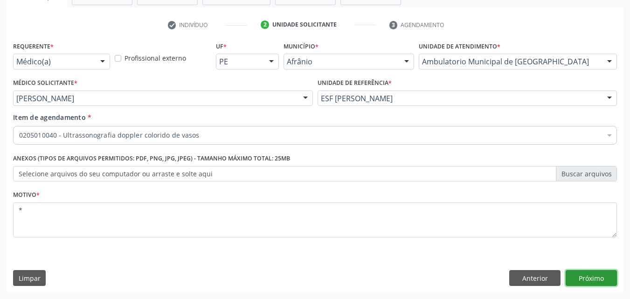
click at [591, 276] on button "Próximo" at bounding box center [591, 278] width 51 height 16
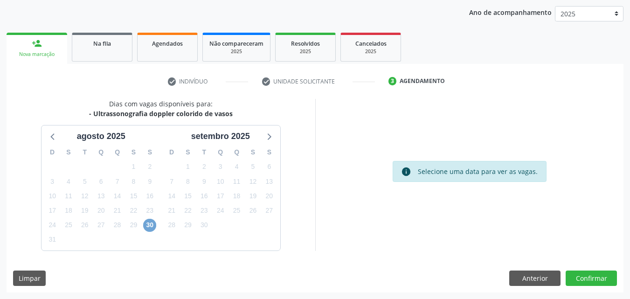
click at [149, 221] on span "30" at bounding box center [149, 225] width 13 height 13
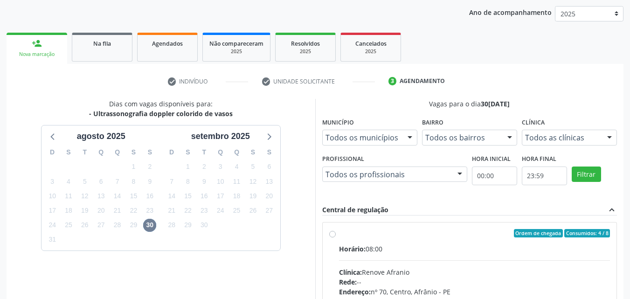
click at [389, 243] on label "Ordem de chegada Consumidos: 4 / 8 Horário: 08:00 Clínica: Renove Afranio Rede:…" at bounding box center [475, 300] width 272 height 143
click at [336, 238] on input "Ordem de chegada Consumidos: 4 / 8 Horário: 08:00 Clínica: Renove Afranio Rede:…" at bounding box center [332, 233] width 7 height 8
radio input "true"
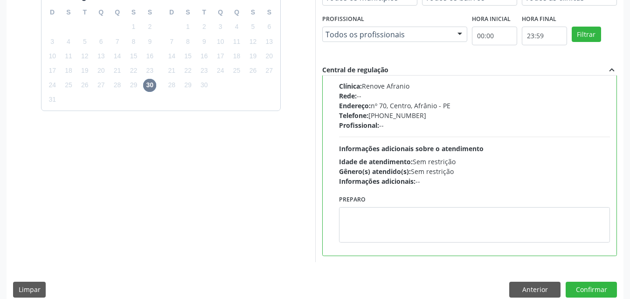
scroll to position [259, 0]
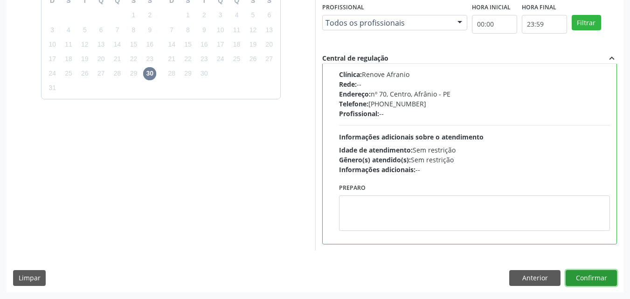
click at [597, 280] on button "Confirmar" at bounding box center [591, 278] width 51 height 16
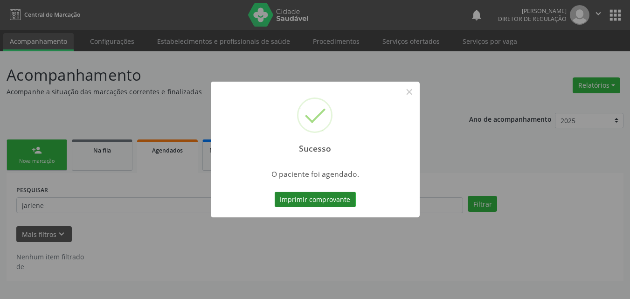
scroll to position [0, 0]
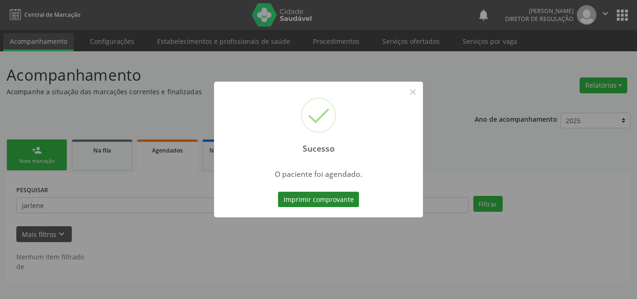
click at [303, 198] on button "Imprimir comprovante" at bounding box center [318, 200] width 81 height 16
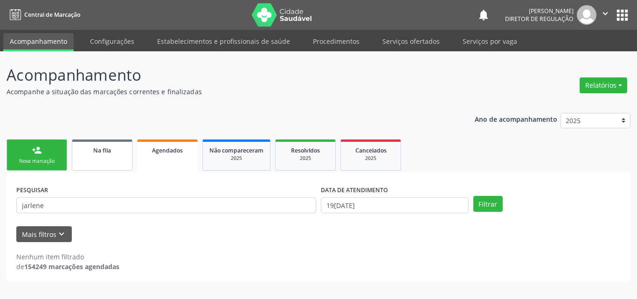
click at [111, 152] on span "Na fila" at bounding box center [102, 151] width 18 height 8
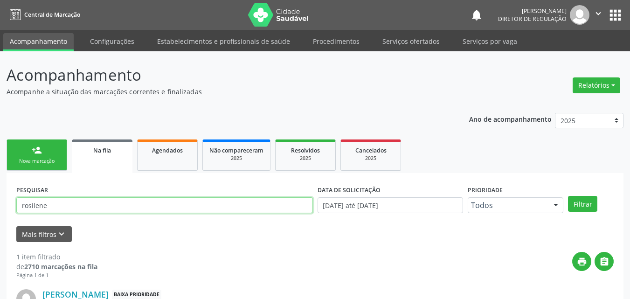
click at [82, 203] on input "rosilene" at bounding box center [164, 205] width 297 height 16
type input "r"
type input "700602481177363"
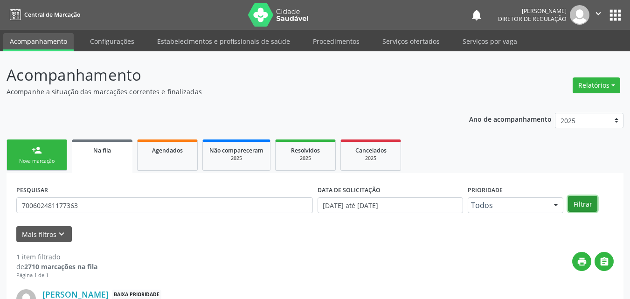
click at [588, 204] on button "Filtrar" at bounding box center [582, 204] width 29 height 16
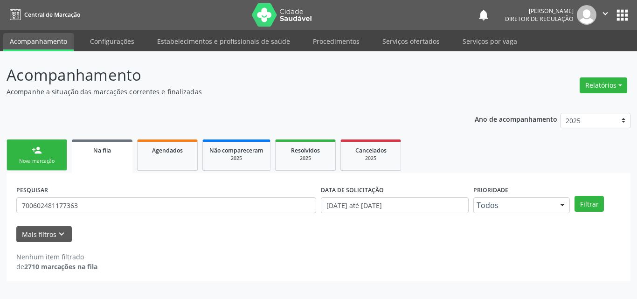
click at [56, 154] on link "person_add Nova marcação" at bounding box center [37, 155] width 61 height 31
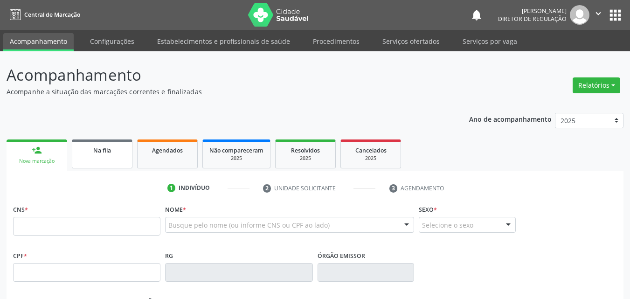
click at [104, 161] on link "Na fila" at bounding box center [102, 154] width 61 height 29
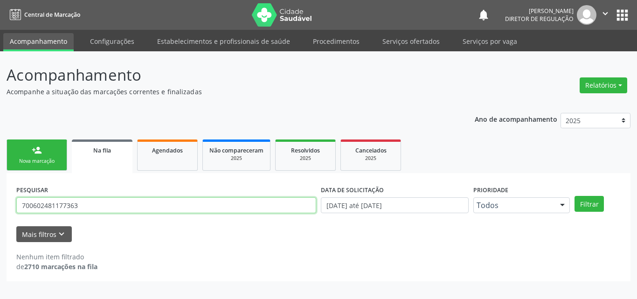
click at [84, 206] on input "700602481177363" at bounding box center [166, 205] width 300 height 16
type input "700602408117363"
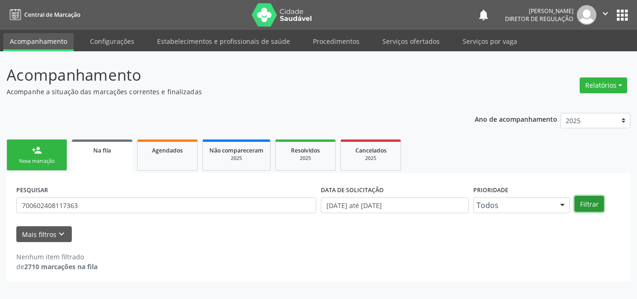
click at [586, 202] on button "Filtrar" at bounding box center [589, 204] width 29 height 16
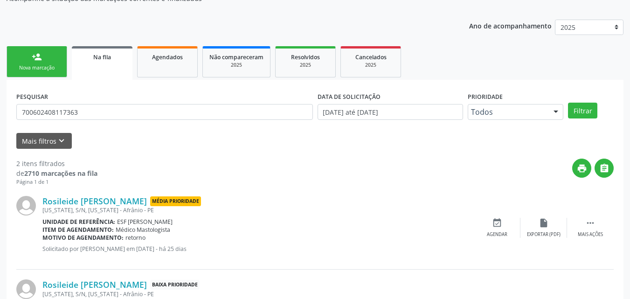
scroll to position [140, 0]
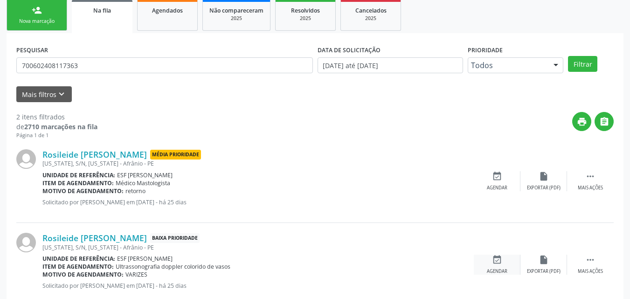
click at [496, 259] on icon "event_available" at bounding box center [497, 260] width 10 height 10
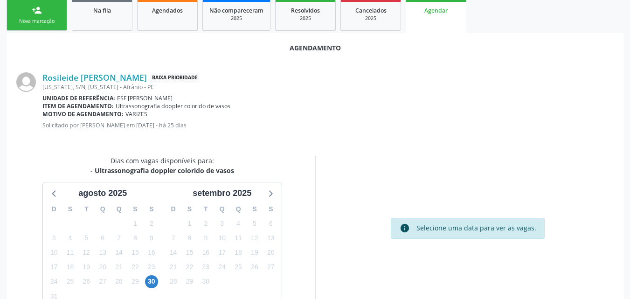
scroll to position [187, 0]
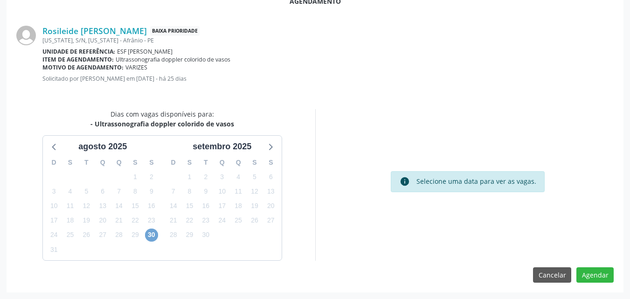
click at [153, 235] on span "30" at bounding box center [151, 235] width 13 height 13
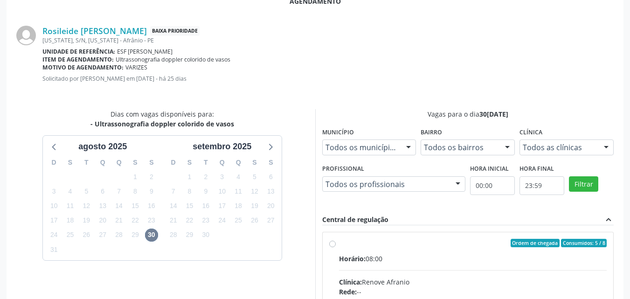
drag, startPoint x: 396, startPoint y: 251, endPoint x: 390, endPoint y: 242, distance: 10.6
radio input "true"
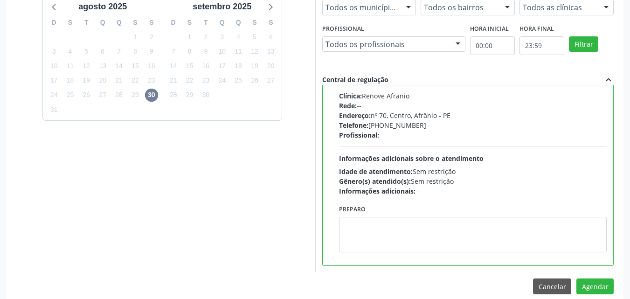
scroll to position [338, 0]
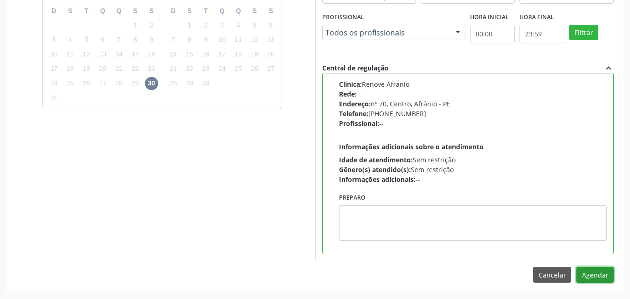
click at [598, 272] on button "Agendar" at bounding box center [595, 275] width 37 height 16
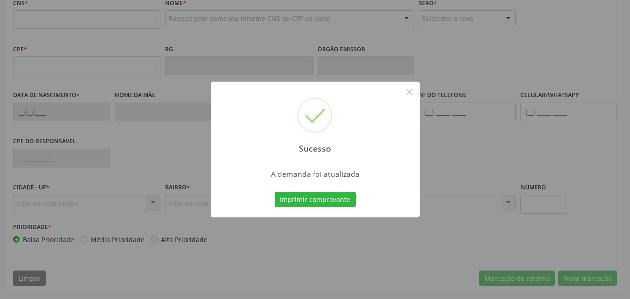
scroll to position [207, 0]
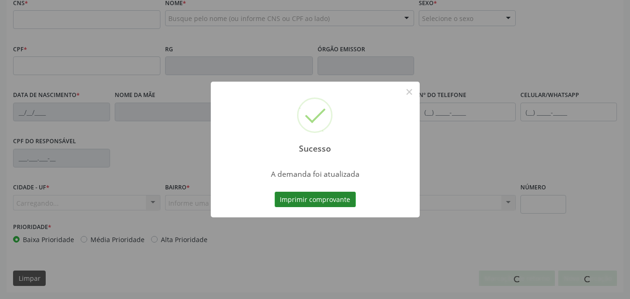
click at [326, 204] on button "Imprimir comprovante" at bounding box center [315, 200] width 81 height 16
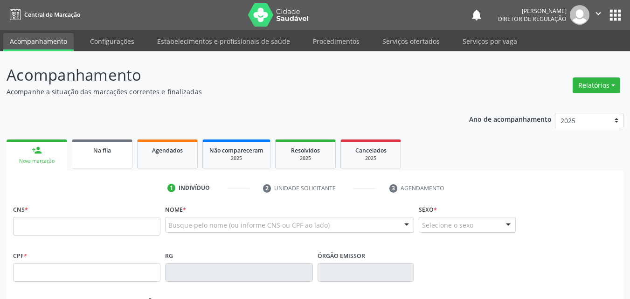
click at [119, 151] on div "Na fila" at bounding box center [102, 150] width 47 height 10
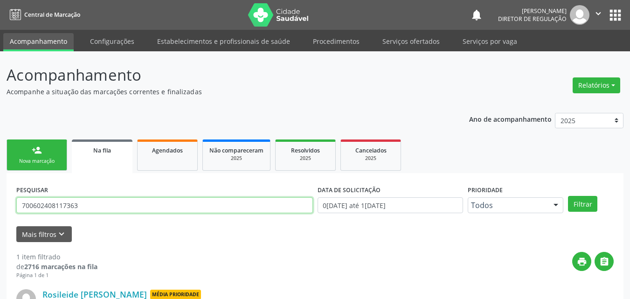
drag, startPoint x: 91, startPoint y: 206, endPoint x: 0, endPoint y: 207, distance: 91.5
click at [0, 211] on div "Acompanhamento Acompanhe a situação das marcações correntes e finalizadas Relat…" at bounding box center [315, 215] width 630 height 328
type input "700603438972165"
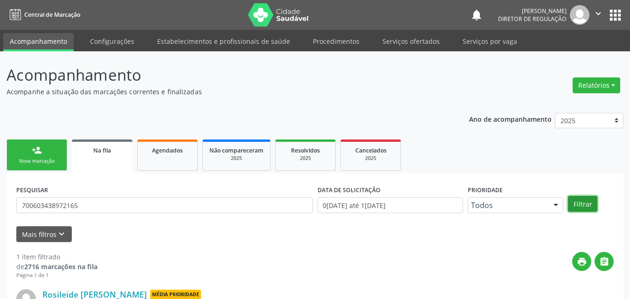
click at [580, 202] on button "Filtrar" at bounding box center [582, 204] width 29 height 16
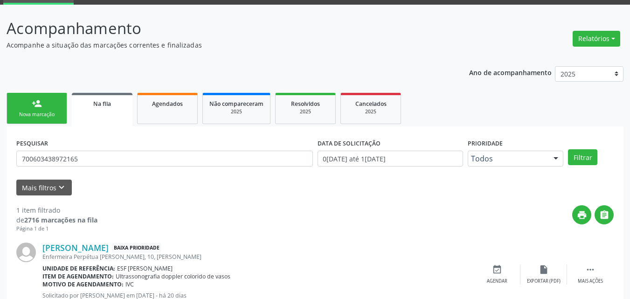
scroll to position [80, 0]
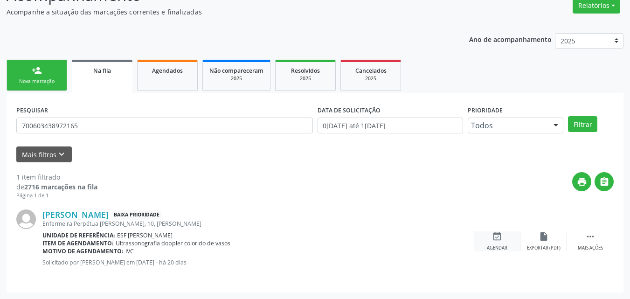
click at [495, 237] on icon "event_available" at bounding box center [497, 236] width 10 height 10
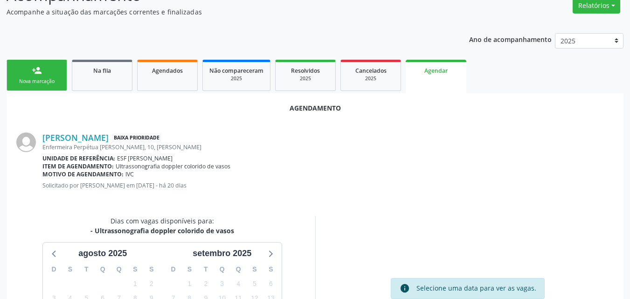
scroll to position [187, 0]
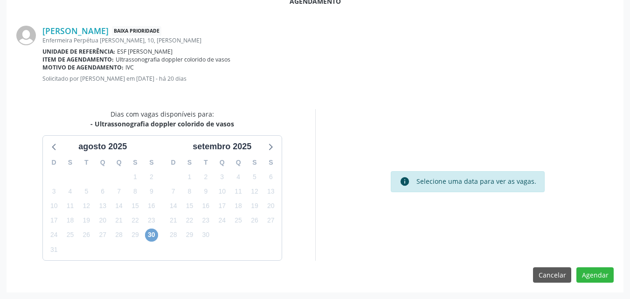
click at [153, 234] on span "30" at bounding box center [151, 235] width 13 height 13
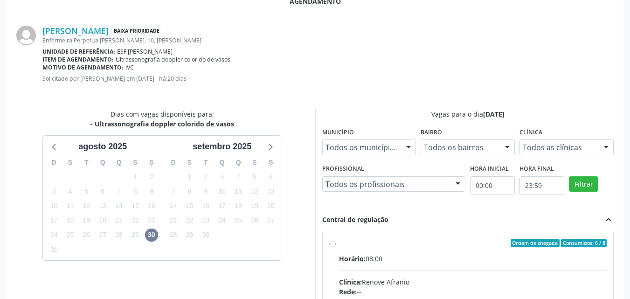
click at [340, 245] on div "Ordem de chegada Consumidos: 6 / 8" at bounding box center [473, 243] width 268 height 8
click at [336, 245] on input "Ordem de chegada Consumidos: 6 / 8 Horário: 08:00 Clínica: Renove Afranio Rede:…" at bounding box center [332, 243] width 7 height 8
radio input "true"
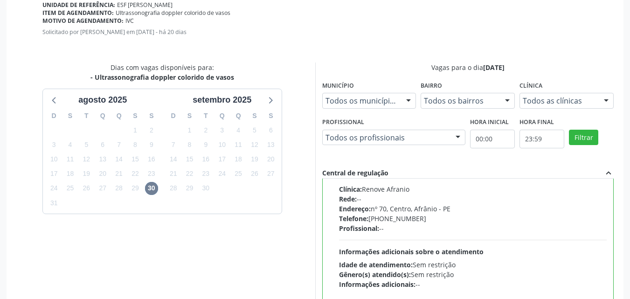
scroll to position [338, 0]
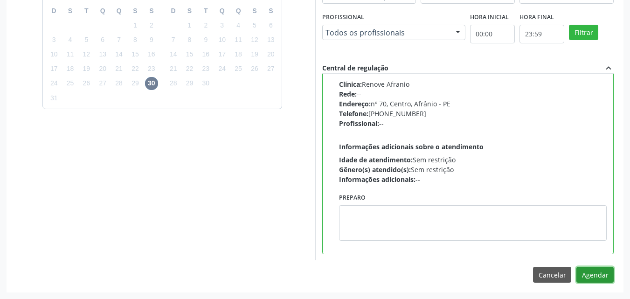
click at [599, 272] on button "Agendar" at bounding box center [595, 275] width 37 height 16
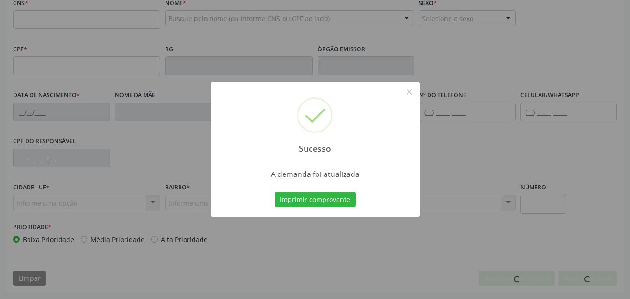
scroll to position [207, 0]
click at [319, 196] on button "Imprimir comprovante" at bounding box center [315, 200] width 81 height 16
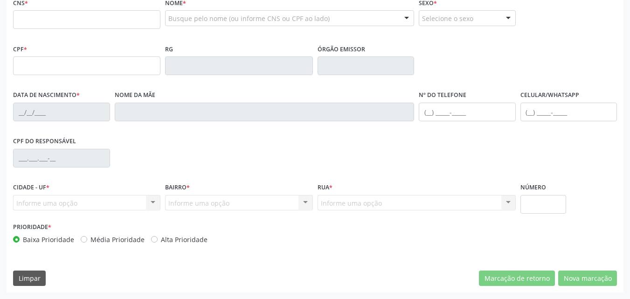
scroll to position [67, 0]
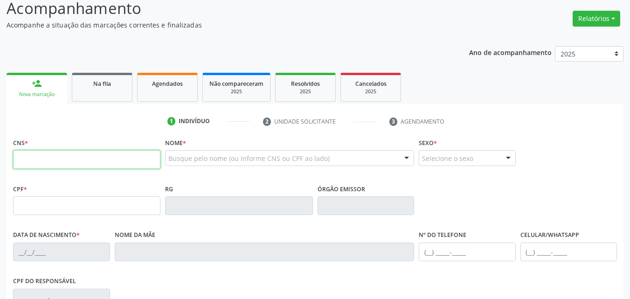
click at [119, 161] on input "text" at bounding box center [86, 159] width 147 height 19
click at [103, 86] on span "Na fila" at bounding box center [102, 84] width 18 height 8
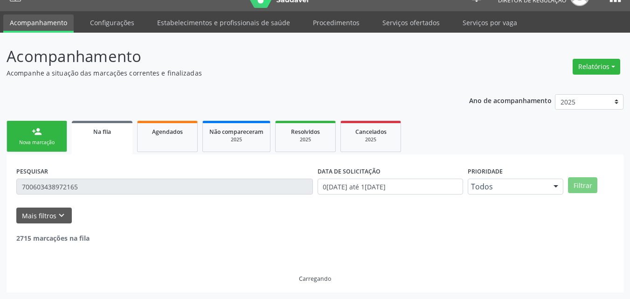
scroll to position [0, 0]
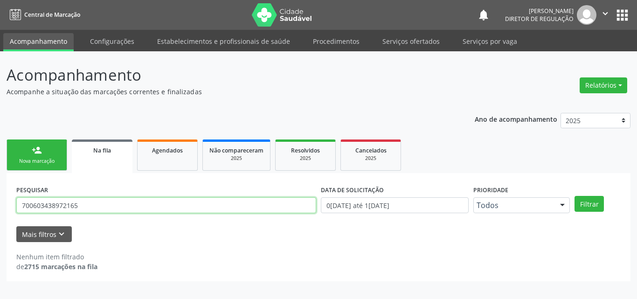
drag, startPoint x: 91, startPoint y: 202, endPoint x: 0, endPoint y: 193, distance: 91.4
click at [0, 193] on div "Acompanhamento Acompanhe a situação das marcações correntes e finalizadas Relat…" at bounding box center [318, 175] width 637 height 248
type input "709807027129893"
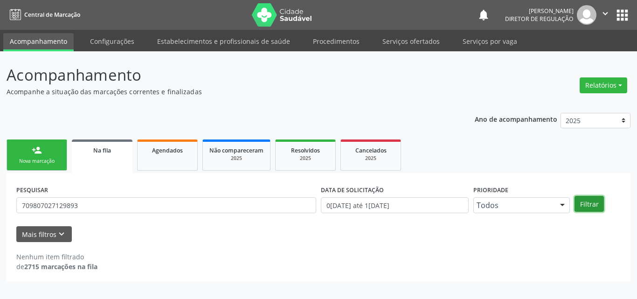
click at [586, 207] on button "Filtrar" at bounding box center [589, 204] width 29 height 16
click at [49, 159] on div "Nova marcação" at bounding box center [37, 161] width 47 height 7
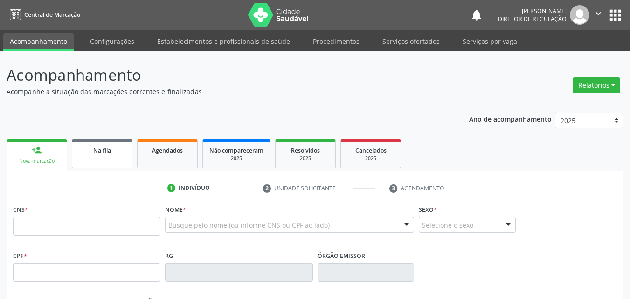
click at [102, 153] on span "Na fila" at bounding box center [102, 151] width 18 height 8
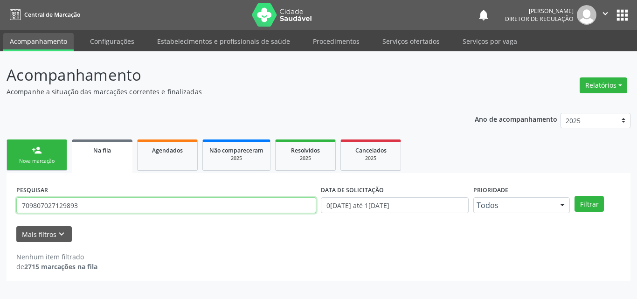
drag, startPoint x: 80, startPoint y: 205, endPoint x: 0, endPoint y: 205, distance: 80.3
click at [0, 205] on div "Acompanhamento Acompanhe a situação das marcações correntes e finalizadas Relat…" at bounding box center [318, 175] width 637 height 248
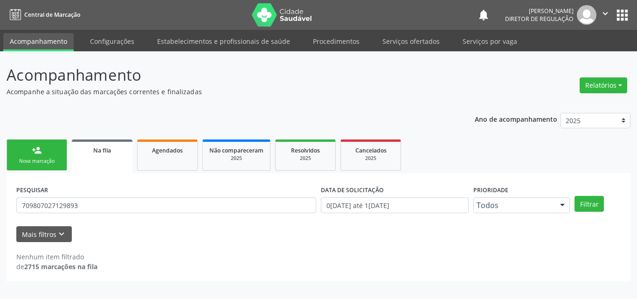
click at [38, 164] on div "Nova marcação" at bounding box center [37, 161] width 47 height 7
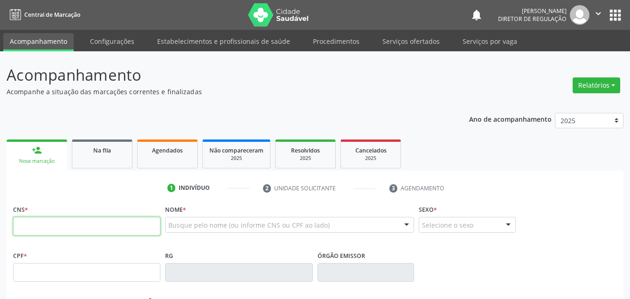
click at [89, 227] on input "text" at bounding box center [86, 226] width 147 height 19
paste input "709 8070 2712 9893"
type input "709 8070 2712 9893"
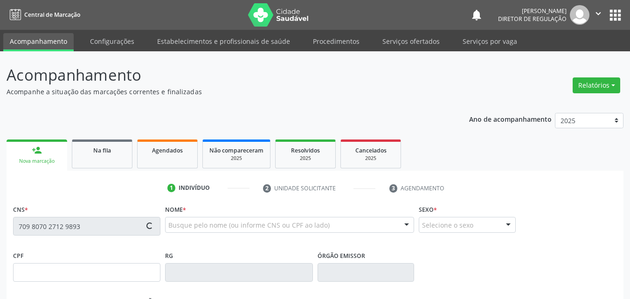
type input "039.909.514-40"
type input "25/04/1968"
type input "Adélia Florência dos Santos"
type input "(87) 98837-6775"
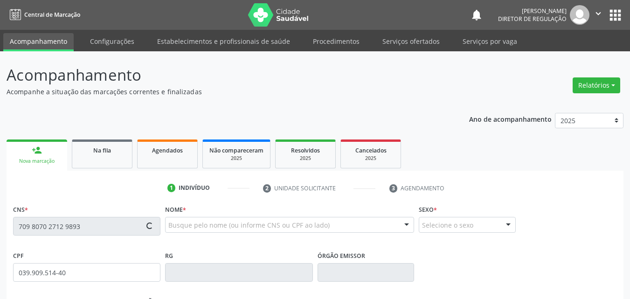
type input "079.958.128-33"
type input "21"
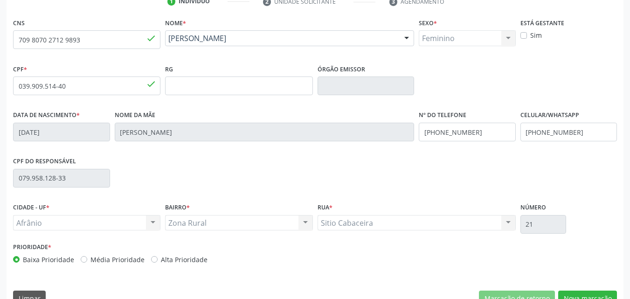
scroll to position [207, 0]
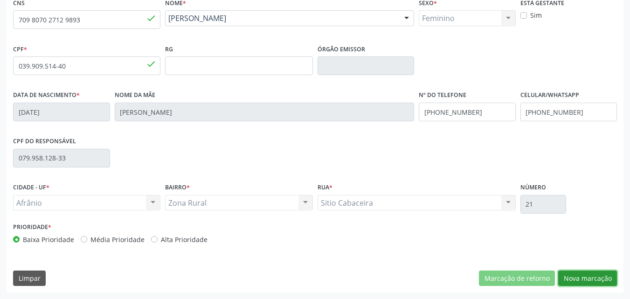
click at [591, 277] on button "Nova marcação" at bounding box center [588, 279] width 59 height 16
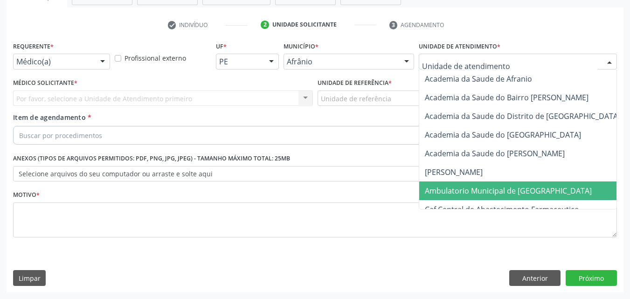
click at [477, 189] on span "Ambulatorio Municipal de [GEOGRAPHIC_DATA]" at bounding box center [508, 191] width 167 height 10
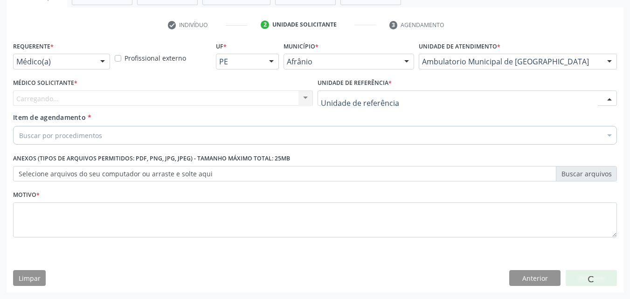
click at [389, 97] on div at bounding box center [468, 99] width 300 height 16
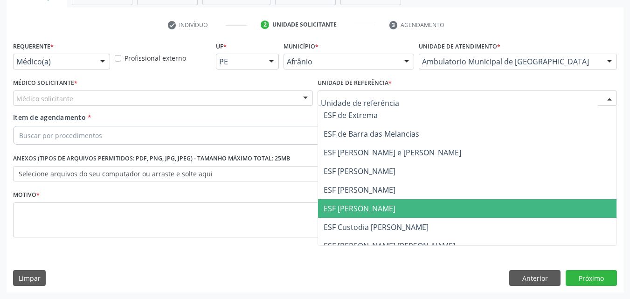
click at [385, 210] on span "ESF [PERSON_NAME]" at bounding box center [467, 208] width 299 height 19
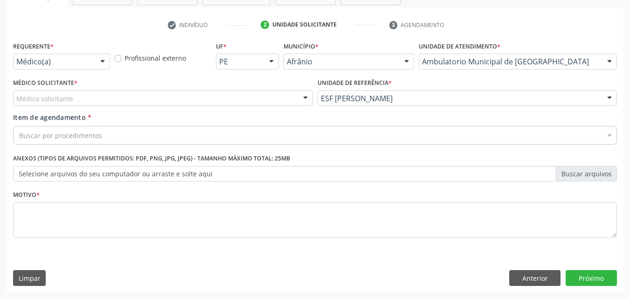
click at [195, 97] on div "Médico solicitante" at bounding box center [163, 99] width 300 height 16
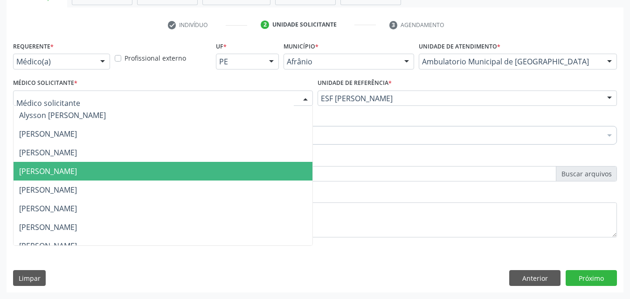
click at [182, 169] on span "[PERSON_NAME]" at bounding box center [163, 171] width 299 height 19
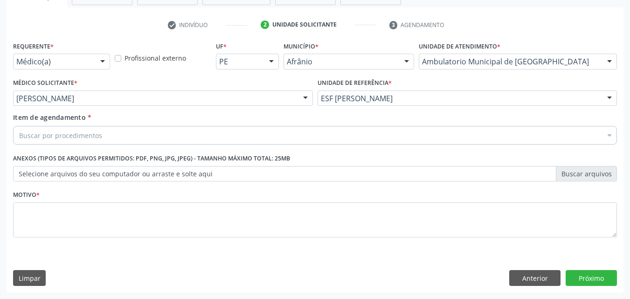
click at [146, 132] on div "Buscar por procedimentos" at bounding box center [315, 135] width 604 height 19
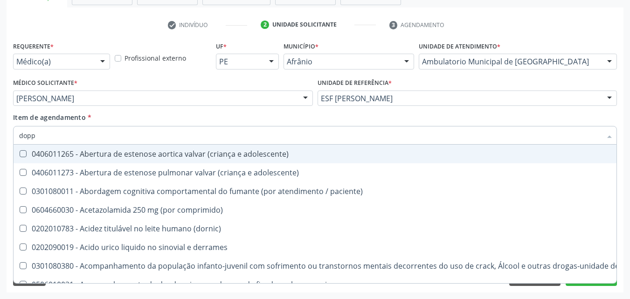
type input "doppl"
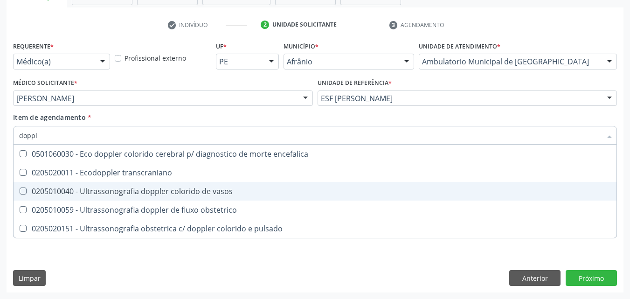
click at [174, 189] on div "0205010040 - Ultrassonografia doppler colorido de vasos" at bounding box center [315, 191] width 592 height 7
checkbox vasos "true"
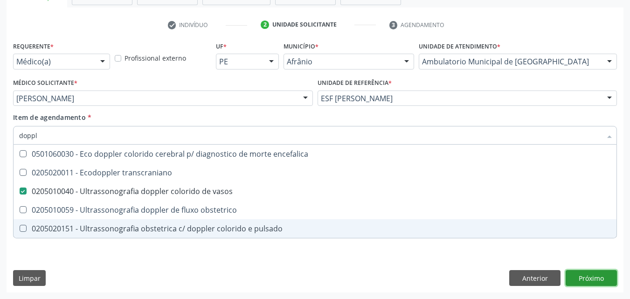
click at [587, 278] on div "Requerente * Médico(a) Médico(a) Enfermeiro(a) Paciente Nenhum resultado encont…" at bounding box center [315, 165] width 617 height 253
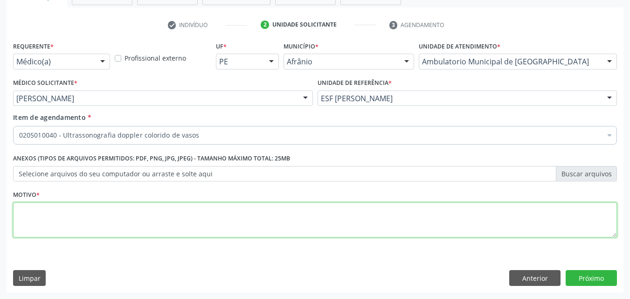
click at [172, 211] on textarea at bounding box center [315, 220] width 604 height 35
type textarea "*"
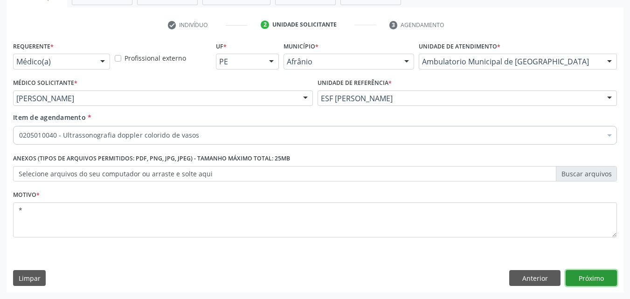
click at [595, 276] on button "Próximo" at bounding box center [591, 278] width 51 height 16
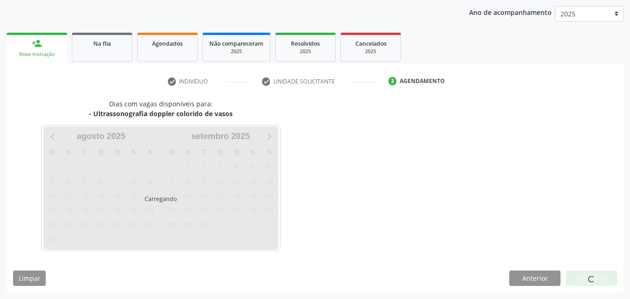
scroll to position [107, 0]
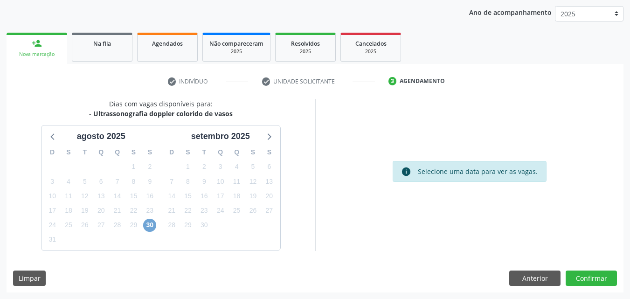
click at [146, 224] on span "30" at bounding box center [149, 225] width 13 height 13
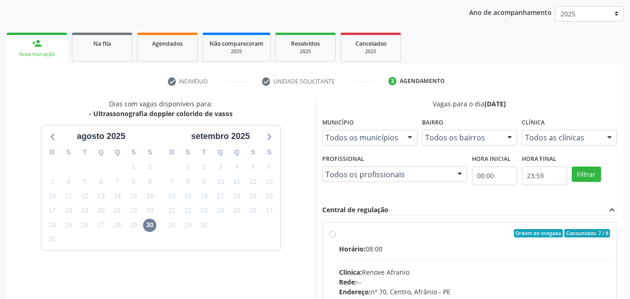
drag, startPoint x: 384, startPoint y: 231, endPoint x: 400, endPoint y: 230, distance: 16.8
click at [384, 231] on div "Ordem de chegada Consumidos: 7 / 8" at bounding box center [475, 233] width 272 height 8
click at [336, 231] on input "Ordem de chegada Consumidos: 7 / 8 Horário: 08:00 Clínica: Renove Afranio Rede:…" at bounding box center [332, 233] width 7 height 8
radio input "true"
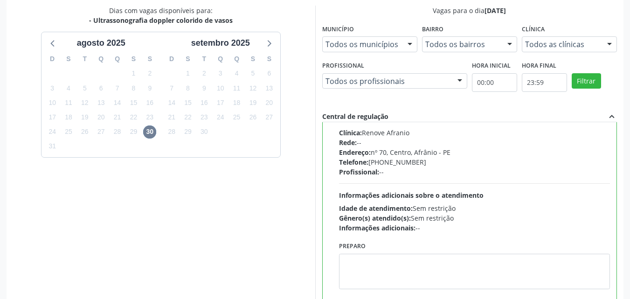
scroll to position [259, 0]
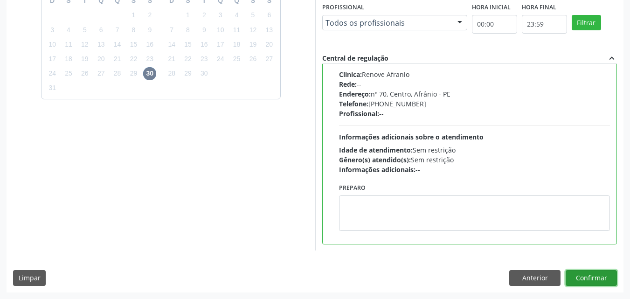
click at [594, 279] on button "Confirmar" at bounding box center [591, 278] width 51 height 16
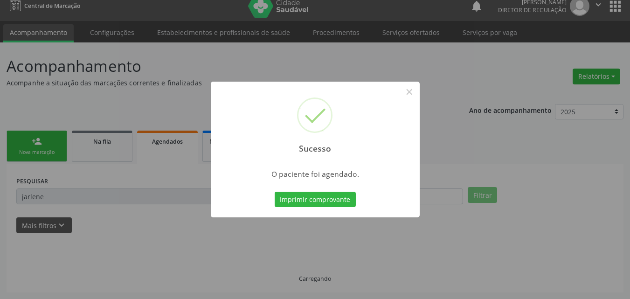
scroll to position [9, 0]
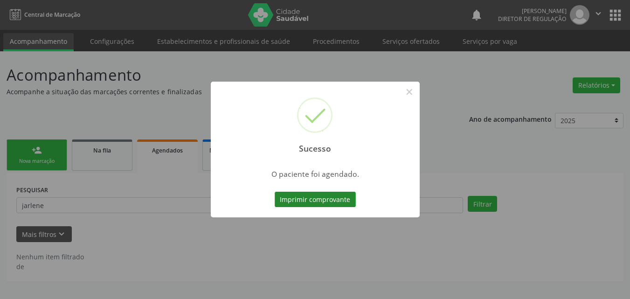
click at [315, 197] on button "Imprimir comprovante" at bounding box center [315, 200] width 81 height 16
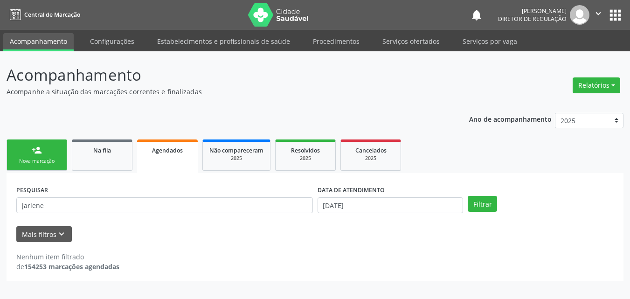
scroll to position [0, 0]
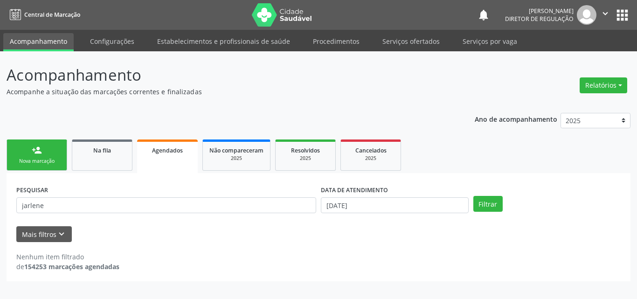
click at [57, 161] on div "Nova marcação" at bounding box center [37, 161] width 47 height 7
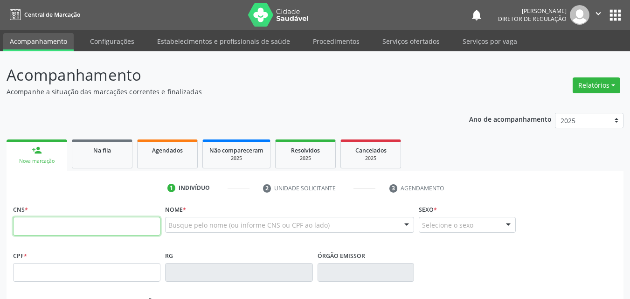
click at [145, 227] on input "text" at bounding box center [86, 226] width 147 height 19
type input "708"
click at [123, 147] on div "Na fila" at bounding box center [102, 150] width 47 height 10
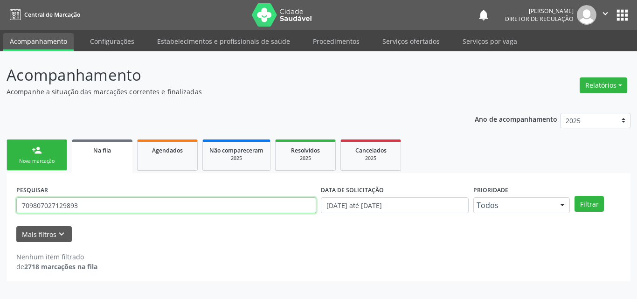
drag, startPoint x: 69, startPoint y: 206, endPoint x: 89, endPoint y: 209, distance: 20.3
click at [0, 212] on div "Acompanhamento Acompanhe a situação das marcações correntes e finalizadas Relat…" at bounding box center [318, 175] width 637 height 248
type input "709800014963494"
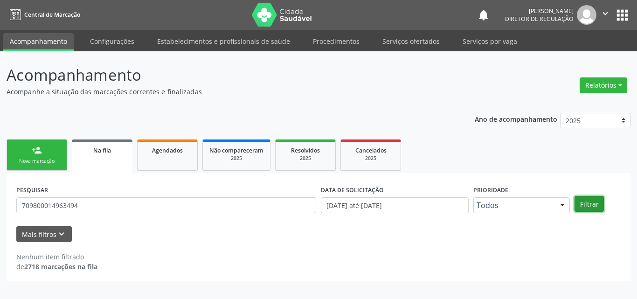
click at [584, 206] on button "Filtrar" at bounding box center [589, 204] width 29 height 16
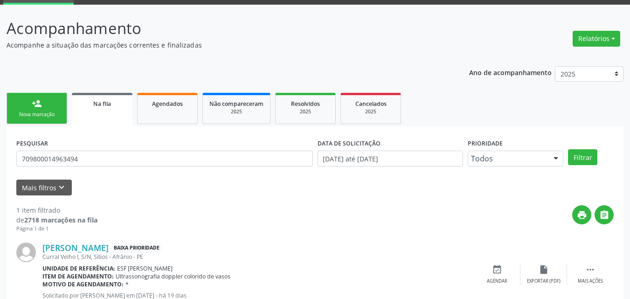
scroll to position [80, 0]
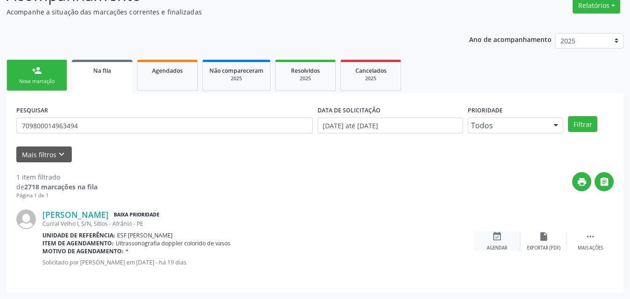
click at [497, 237] on icon "event_available" at bounding box center [497, 236] width 10 height 10
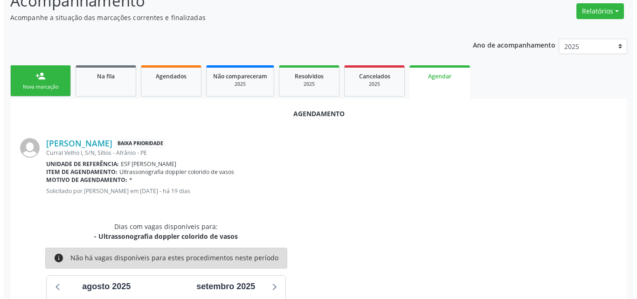
scroll to position [0, 0]
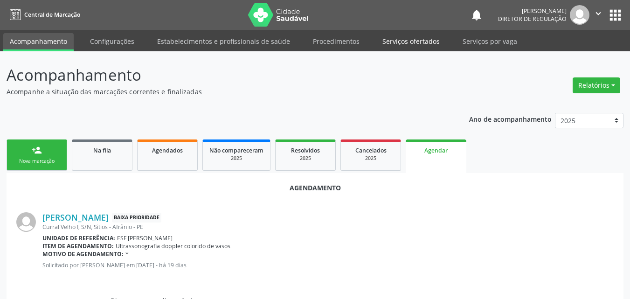
click at [404, 42] on link "Serviços ofertados" at bounding box center [411, 41] width 70 height 16
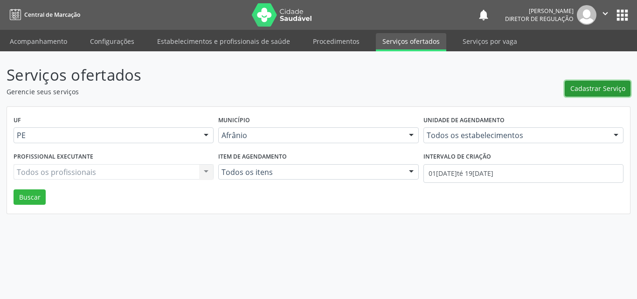
click at [596, 86] on span "Cadastrar Serviço" at bounding box center [598, 89] width 55 height 10
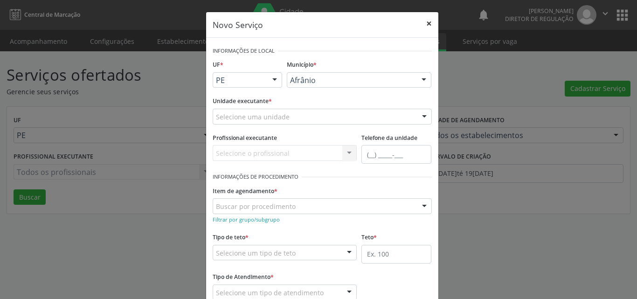
click at [427, 24] on button "×" at bounding box center [429, 23] width 19 height 23
